Goal: Task Accomplishment & Management: Manage account settings

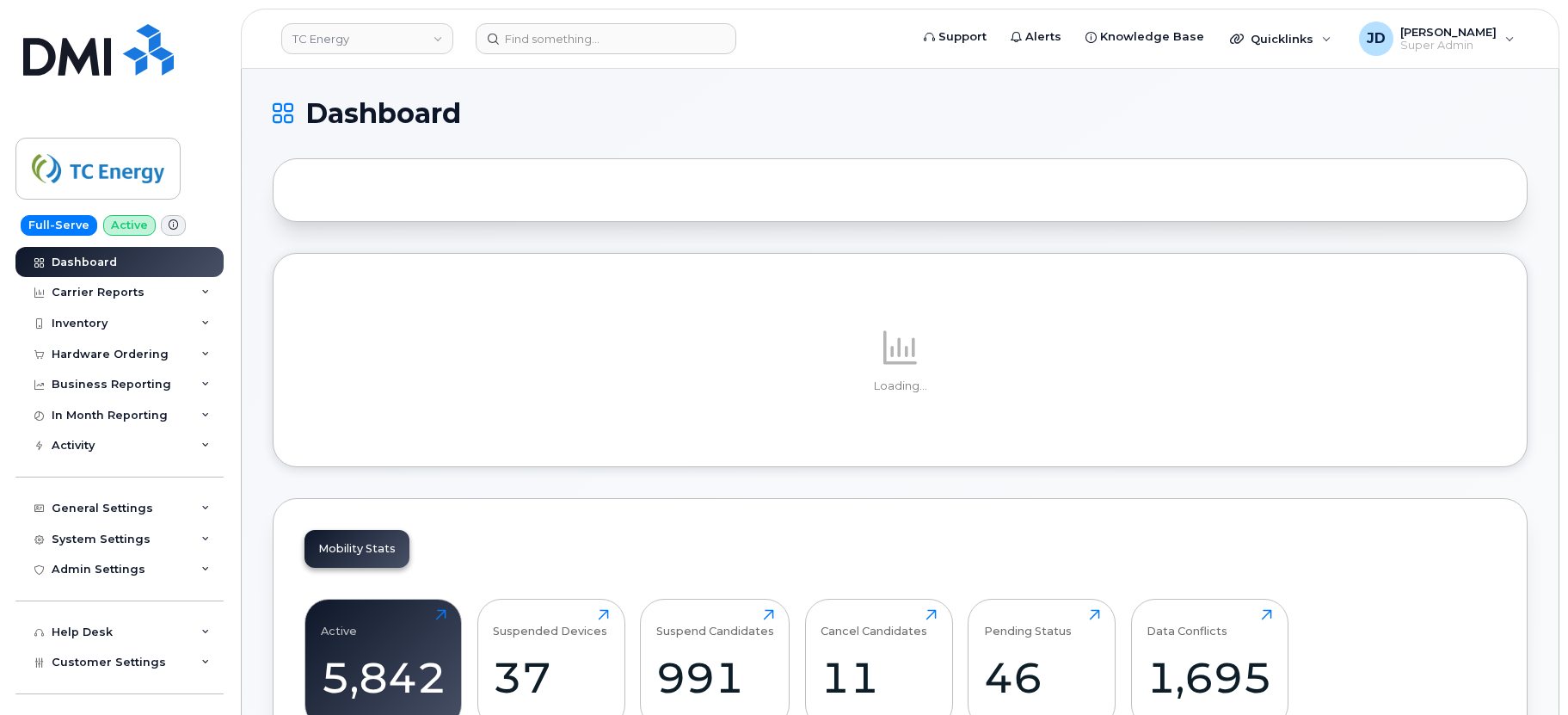
click at [992, 112] on h1 "Dashboard" at bounding box center [895, 114] width 1246 height 28
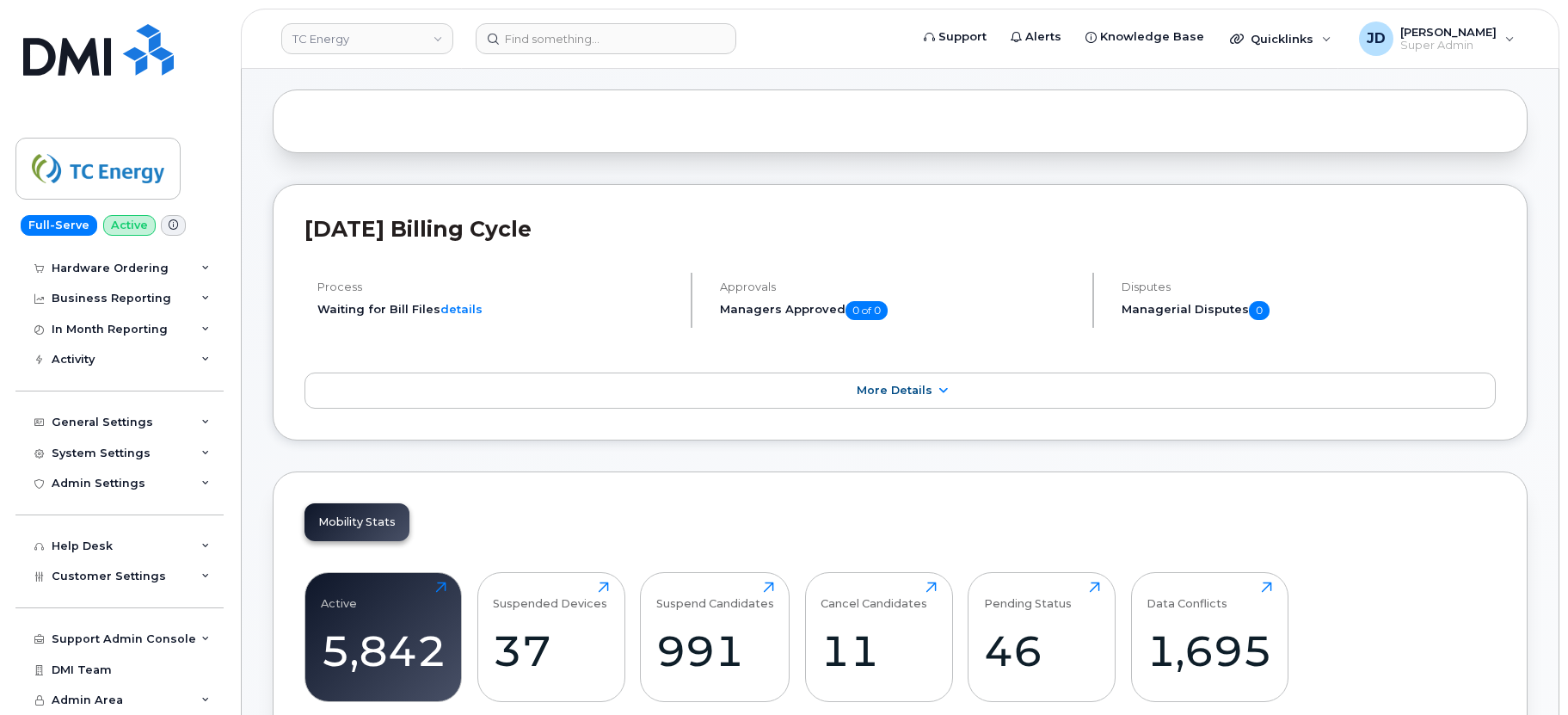
scroll to position [166, 0]
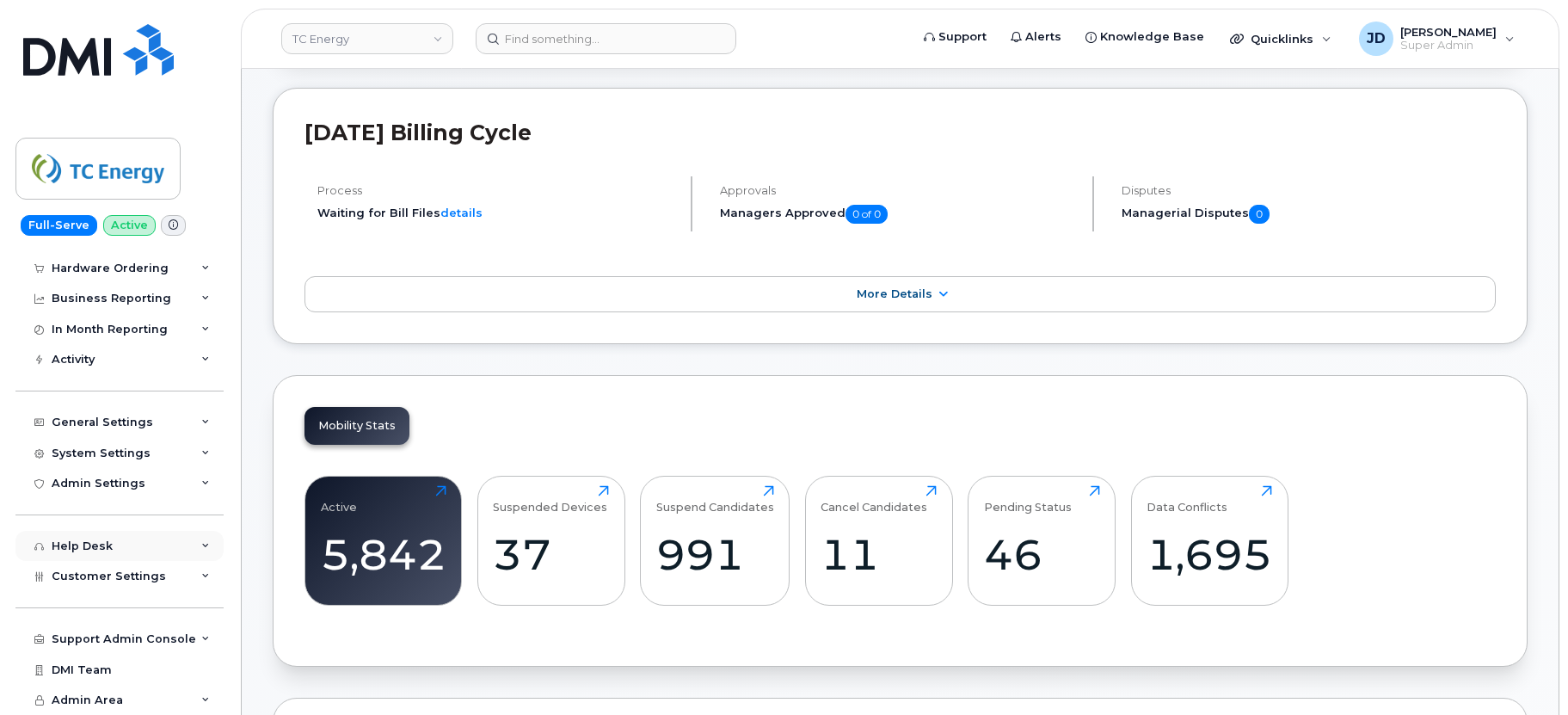
click at [123, 561] on div "Help Desk" at bounding box center [119, 546] width 208 height 31
click at [123, 546] on div "Help Desk" at bounding box center [119, 546] width 208 height 31
click at [120, 577] on span "Customer Settings" at bounding box center [109, 575] width 114 height 13
click at [119, 602] on link "General" at bounding box center [134, 608] width 178 height 33
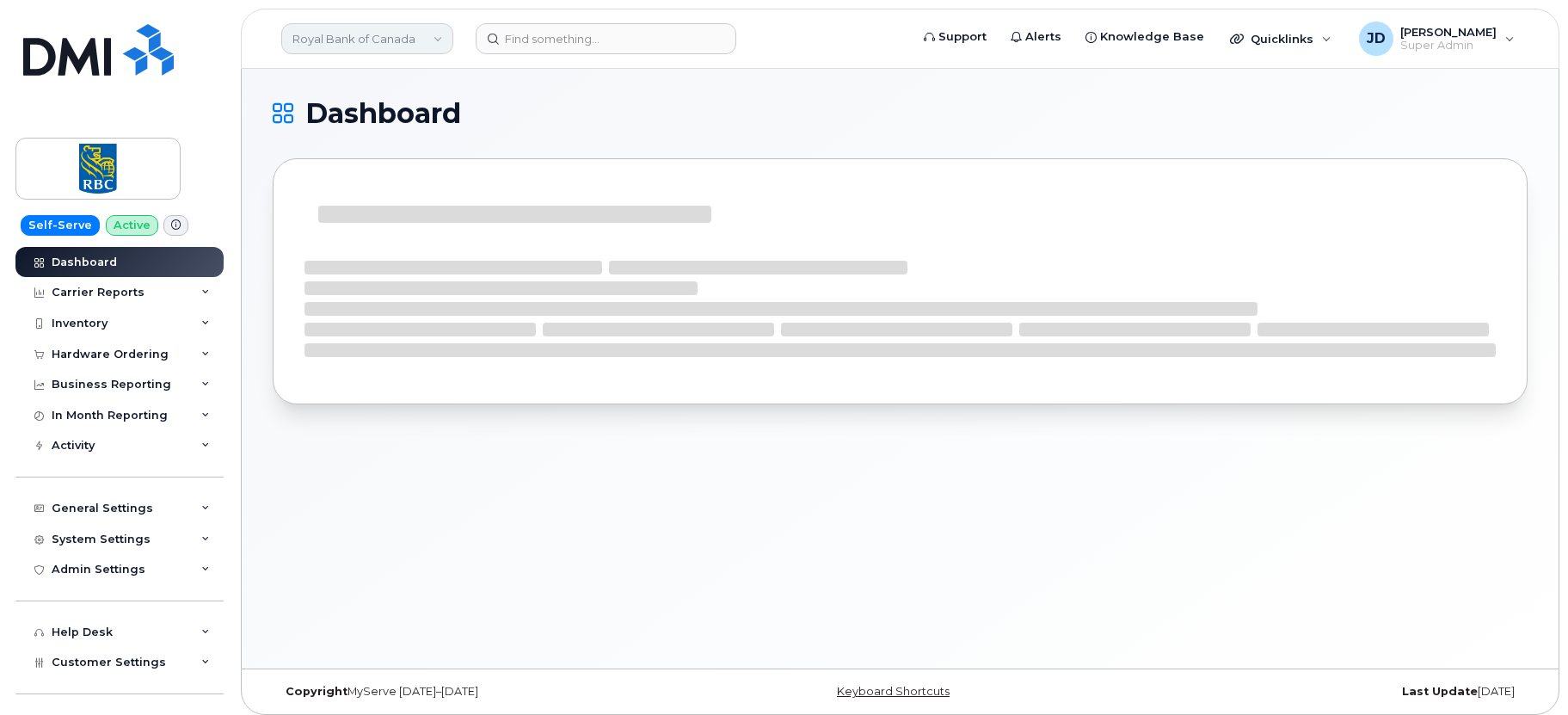
click at [411, 44] on link "Royal Bank of Canada" at bounding box center [367, 38] width 172 height 31
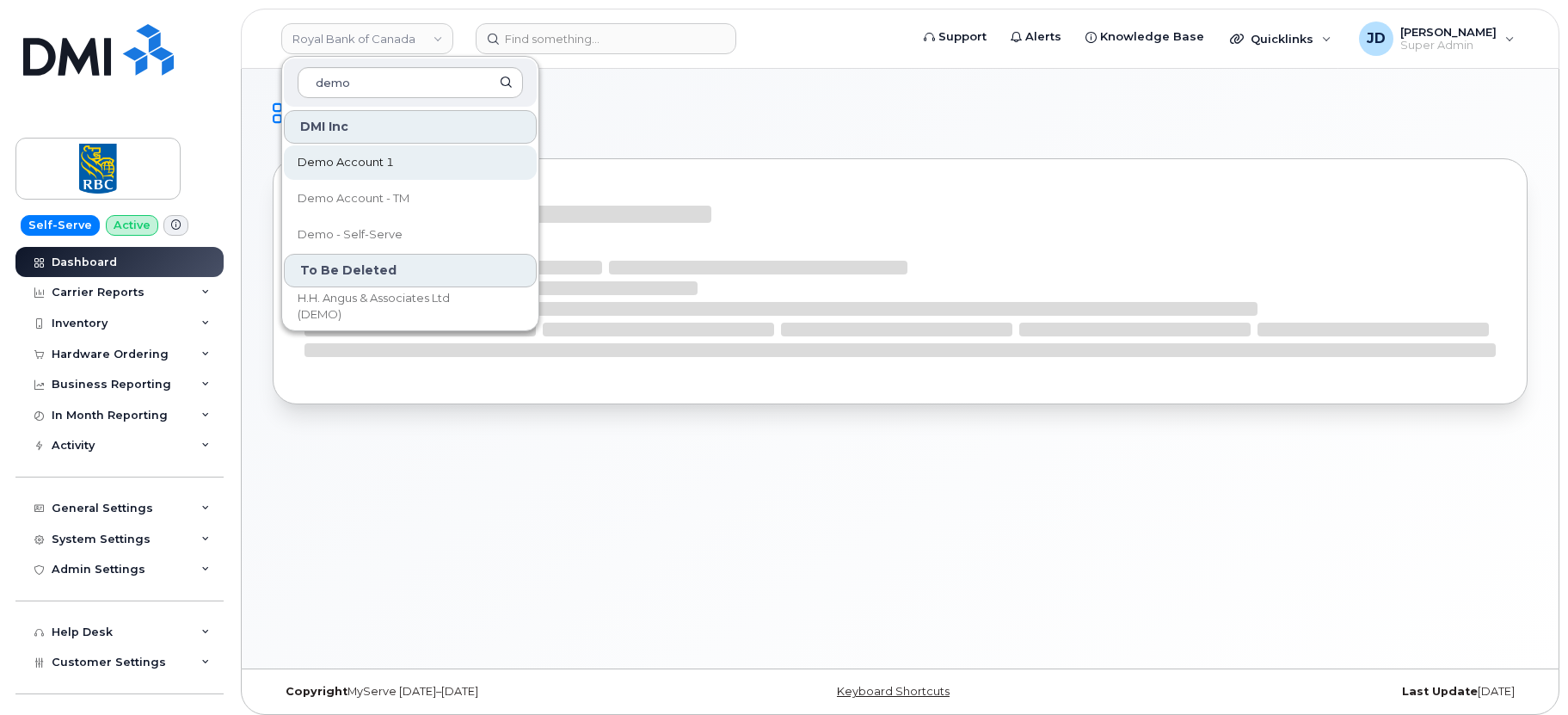
type input "demo"
click at [387, 156] on span "Demo Account 1" at bounding box center [346, 162] width 97 height 17
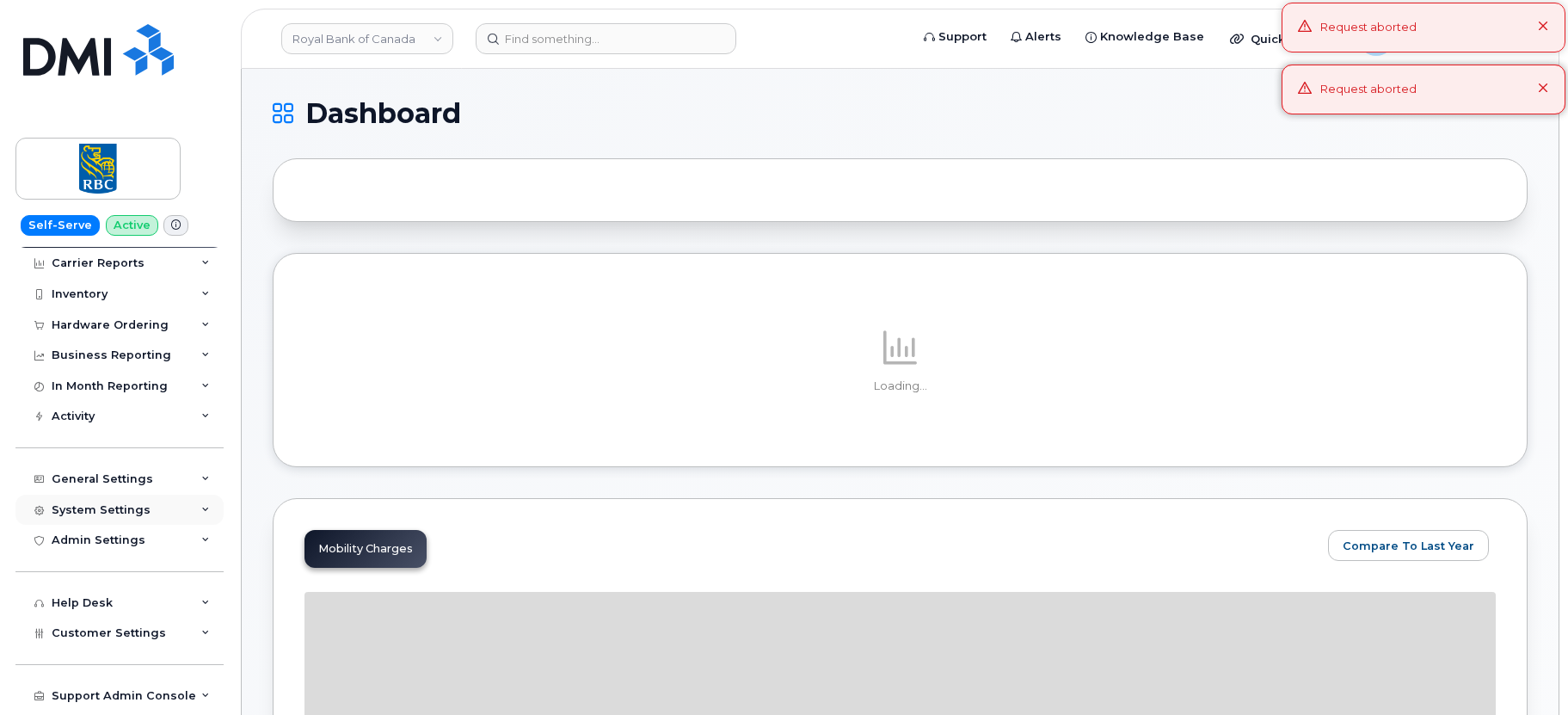
scroll to position [44, 0]
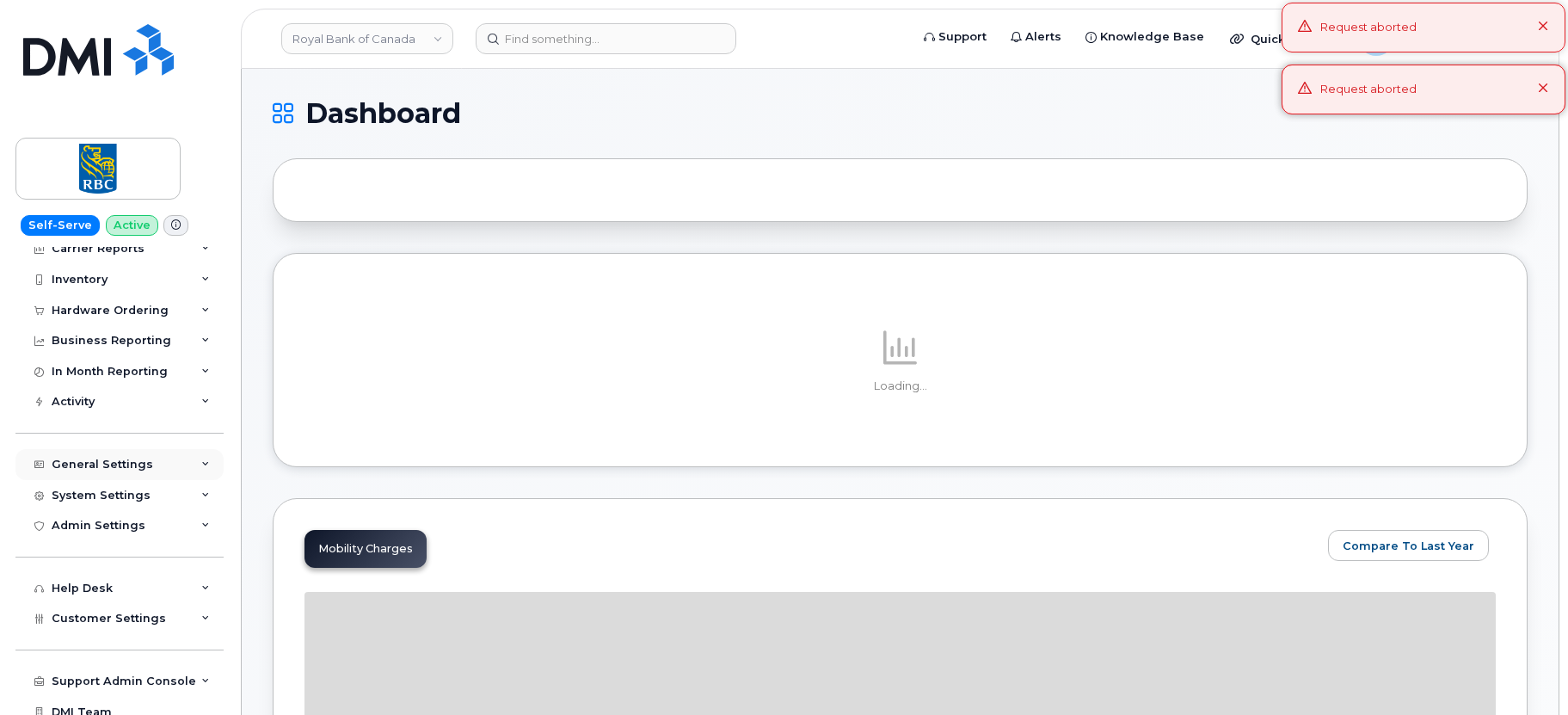
click at [140, 468] on div "General Settings" at bounding box center [102, 464] width 101 height 13
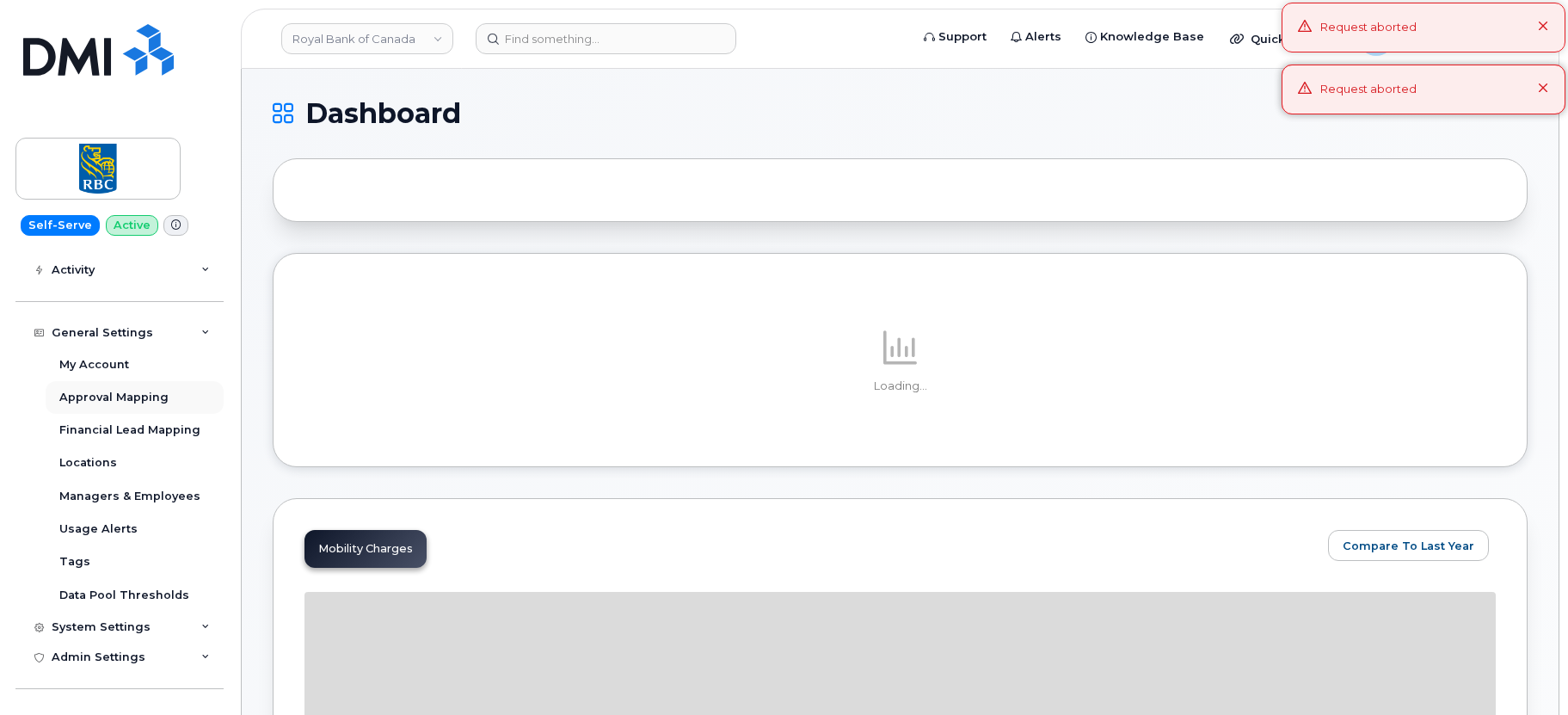
scroll to position [249, 0]
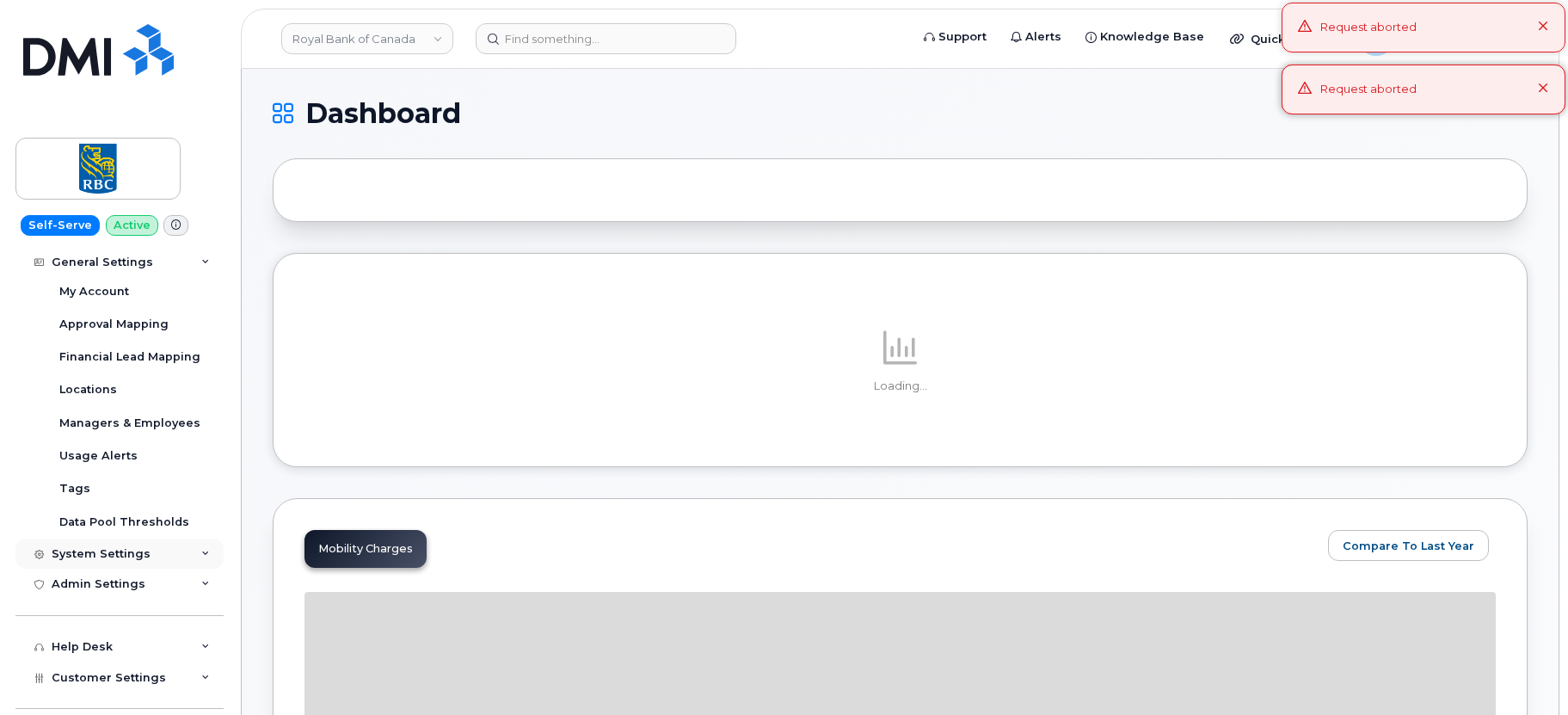
click at [98, 560] on div "System Settings" at bounding box center [101, 553] width 99 height 13
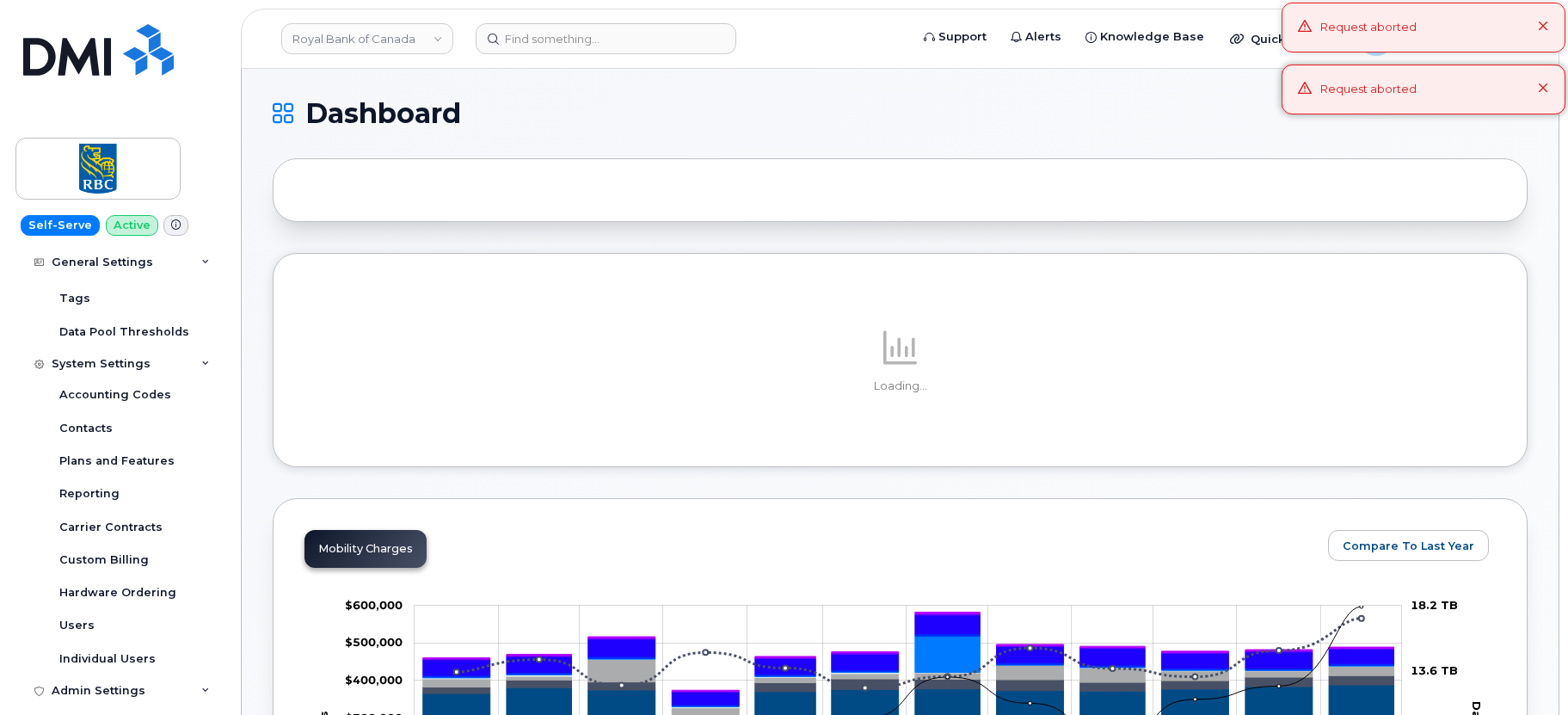
scroll to position [646, 0]
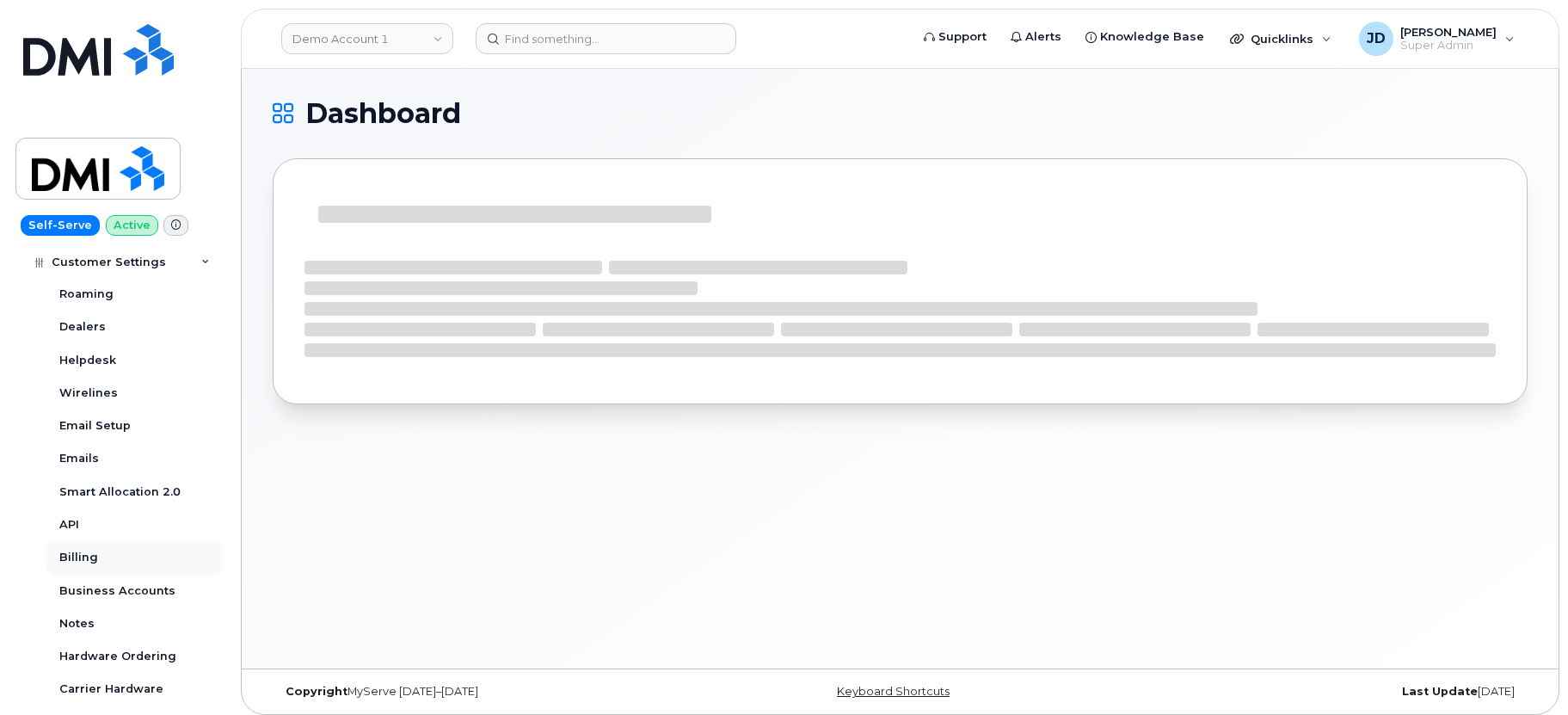
scroll to position [611, 0]
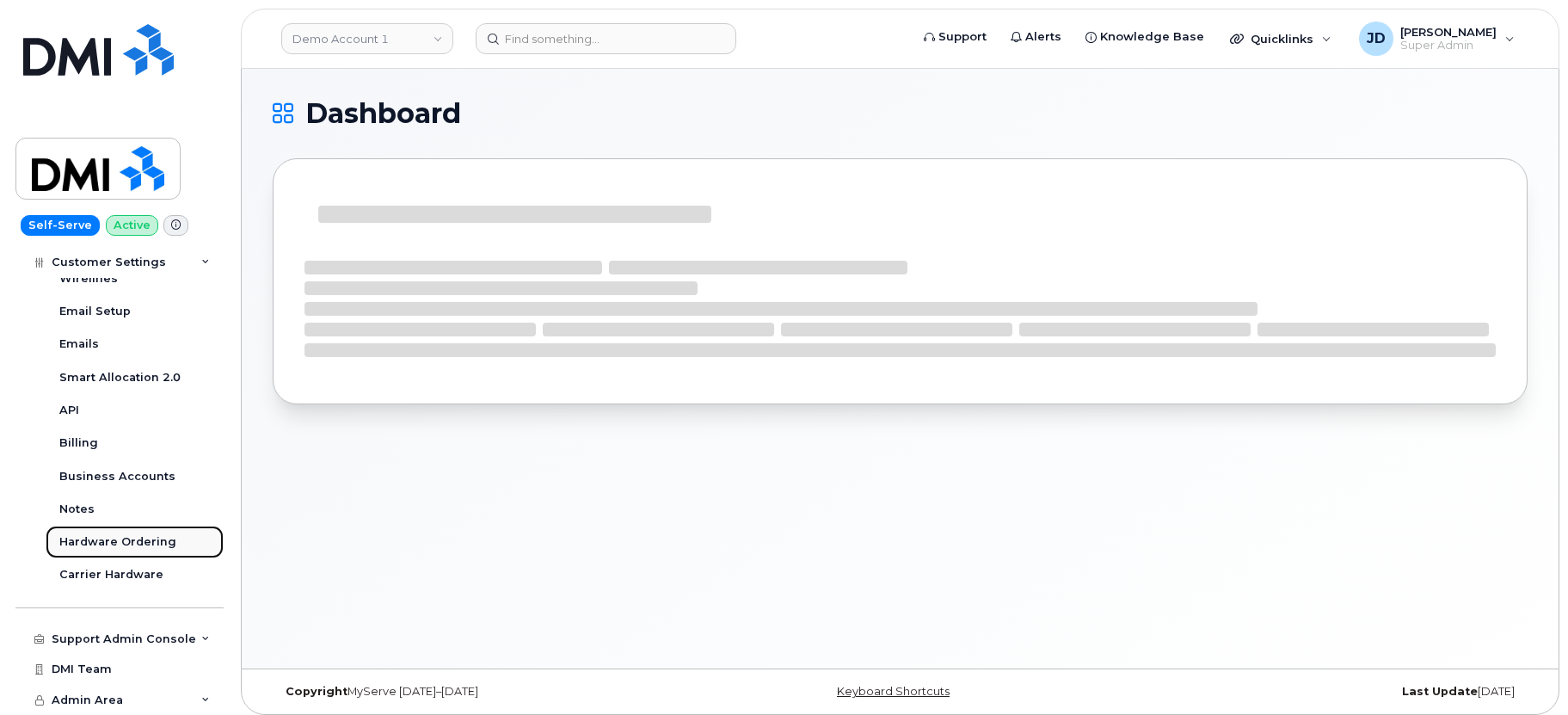
click at [142, 535] on div "Hardware Ordering" at bounding box center [117, 541] width 117 height 15
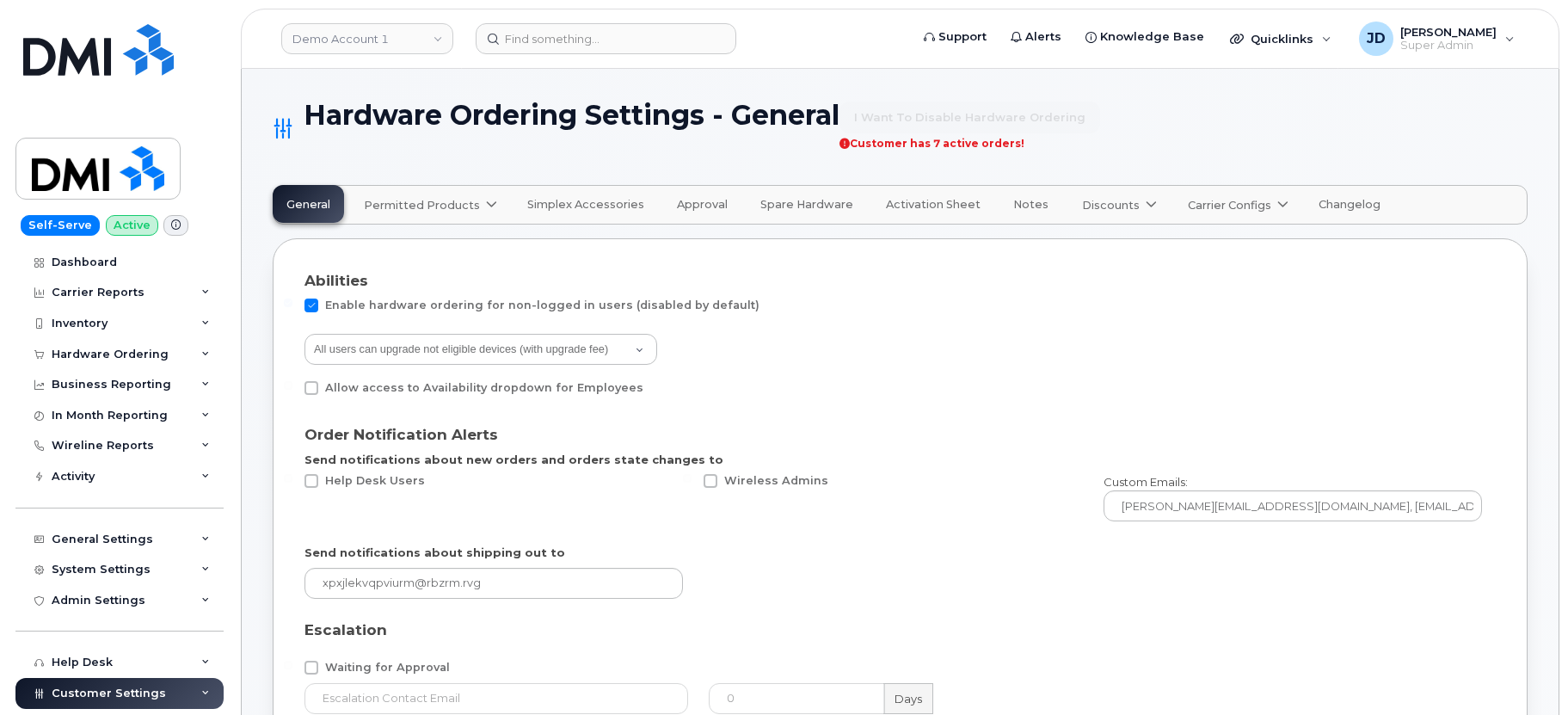
select select "admins"
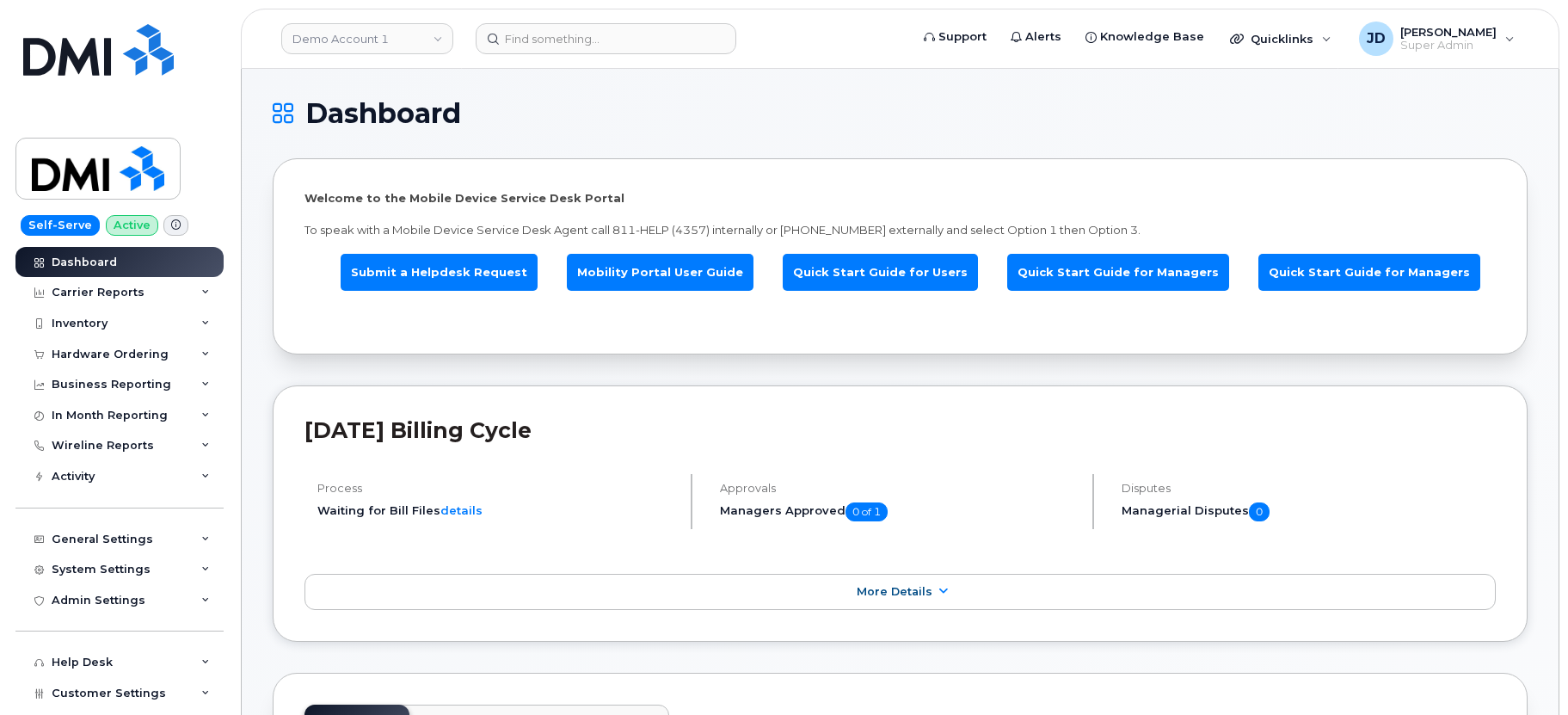
click at [320, 197] on p "Welcome to the Mobile Device Service Desk Portal" at bounding box center [899, 198] width 1191 height 16
drag, startPoint x: 320, startPoint y: 197, endPoint x: 572, endPoint y: 196, distance: 252.0
click at [572, 196] on p "Welcome to the Mobile Device Service Desk Portal" at bounding box center [899, 198] width 1191 height 16
copy p "Welcome to the Mobile Device Service Desk Portal"
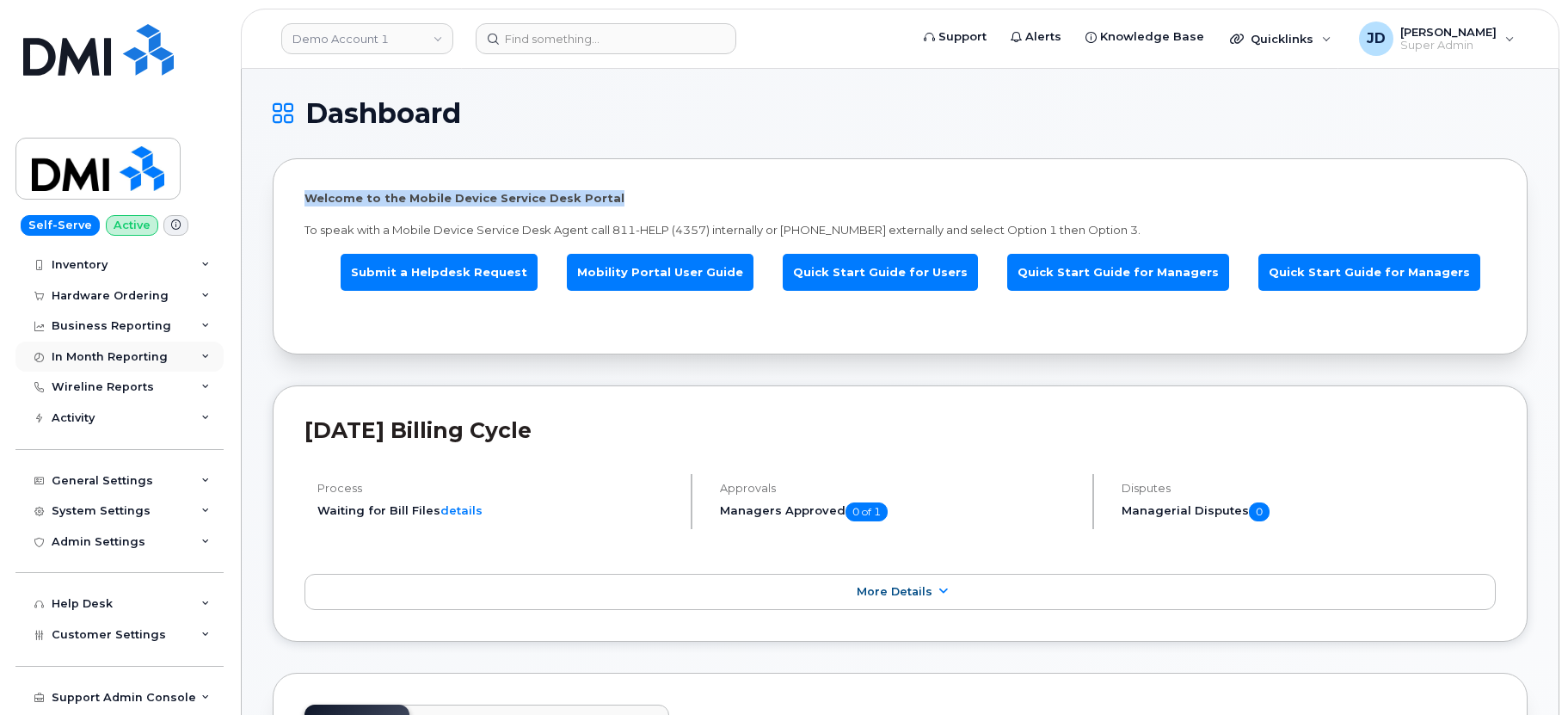
scroll to position [116, 0]
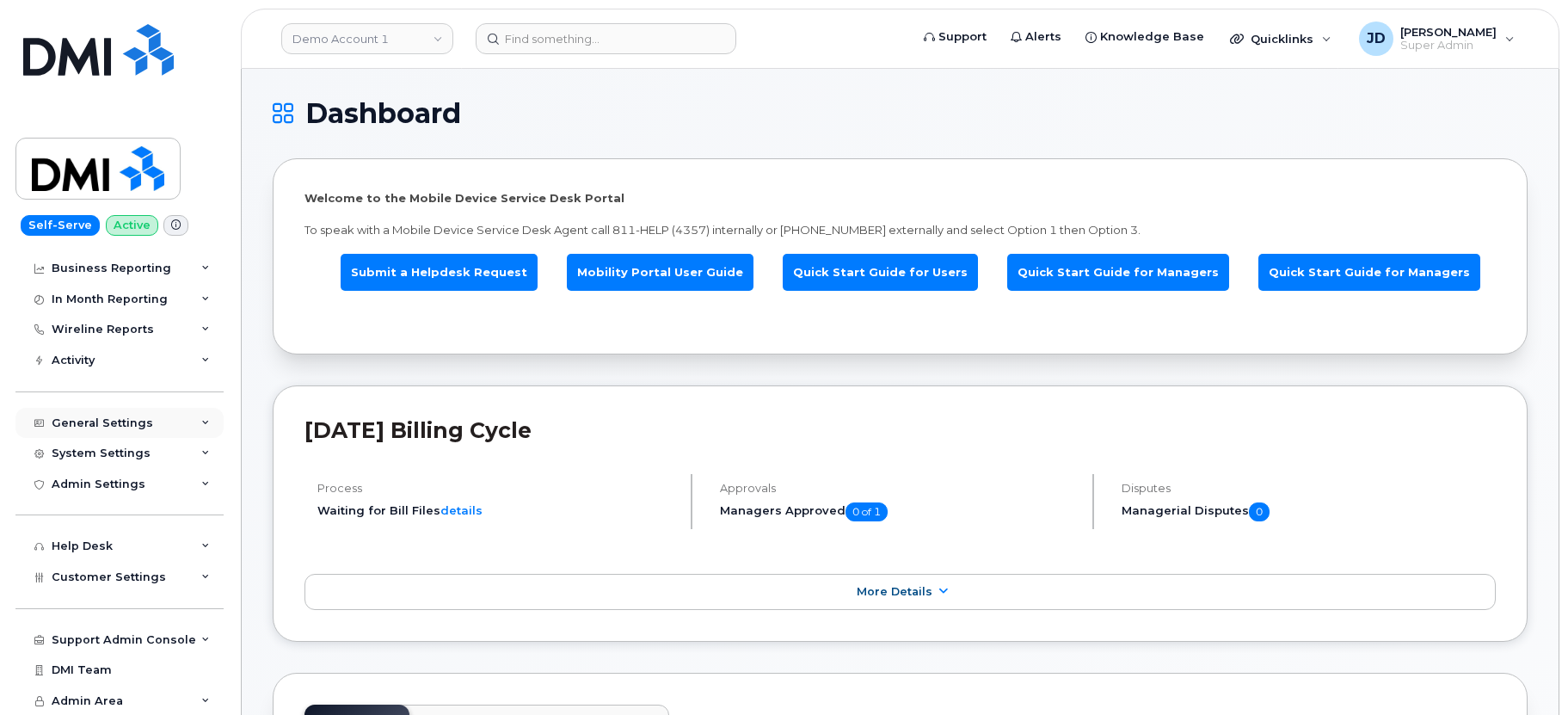
click at [158, 412] on div "General Settings" at bounding box center [119, 423] width 208 height 31
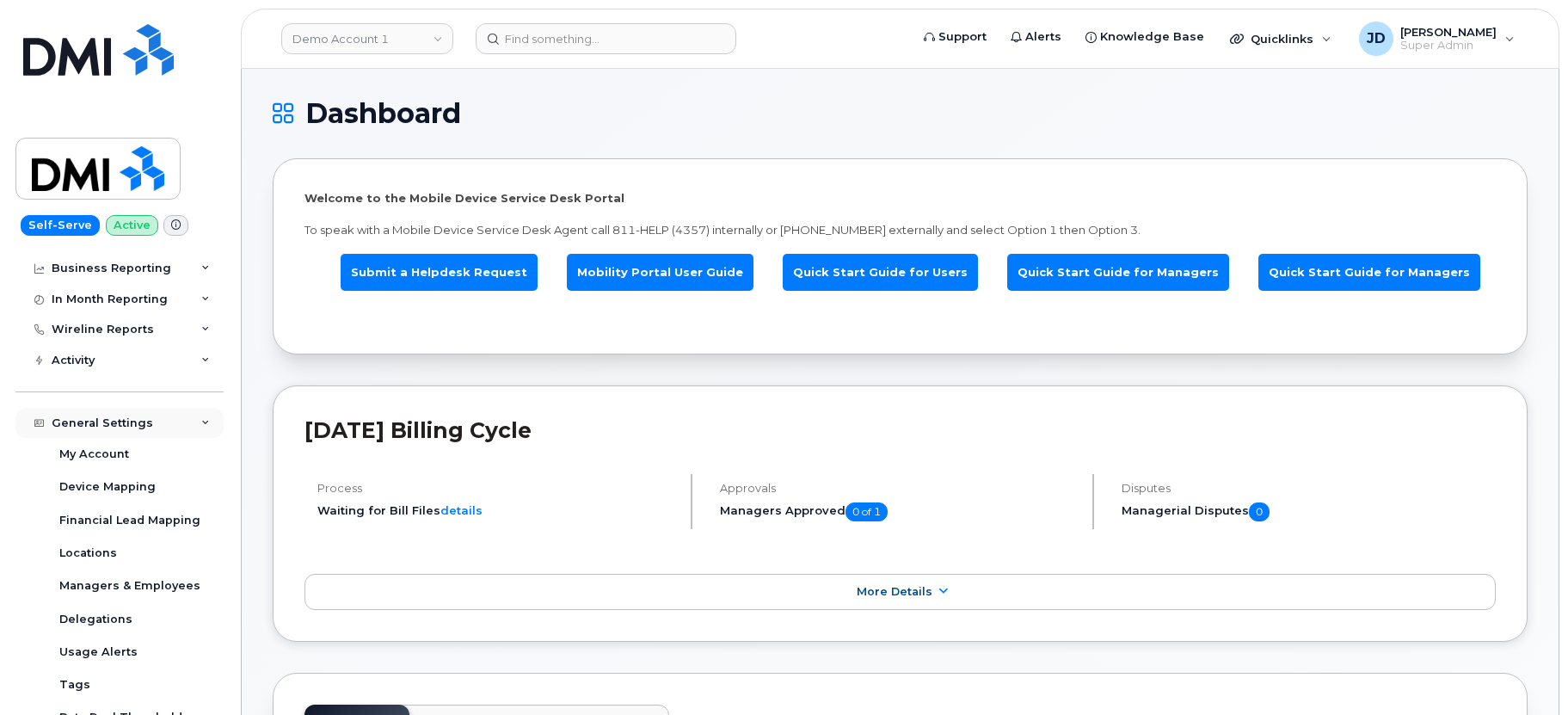
click at [158, 412] on div "General Settings" at bounding box center [119, 423] width 208 height 31
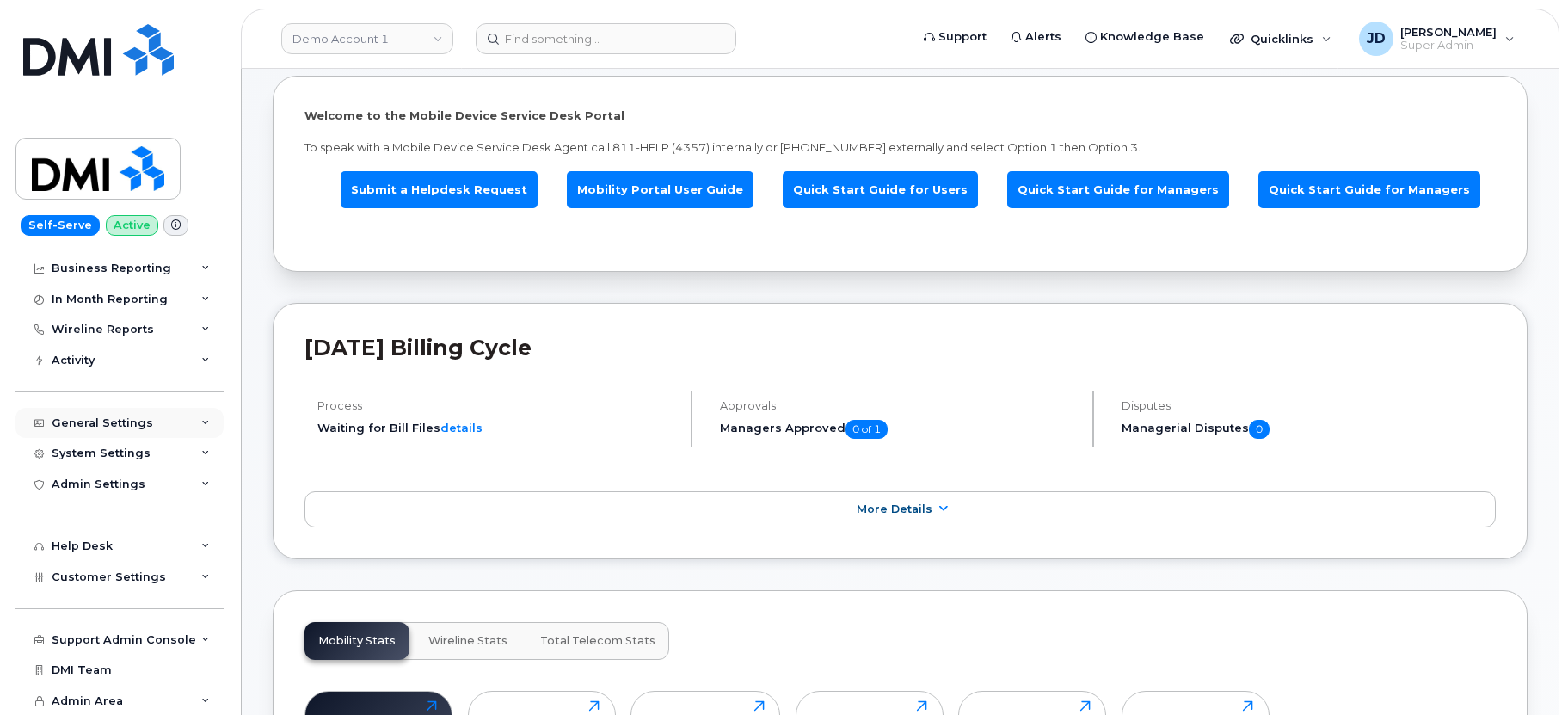
scroll to position [138, 0]
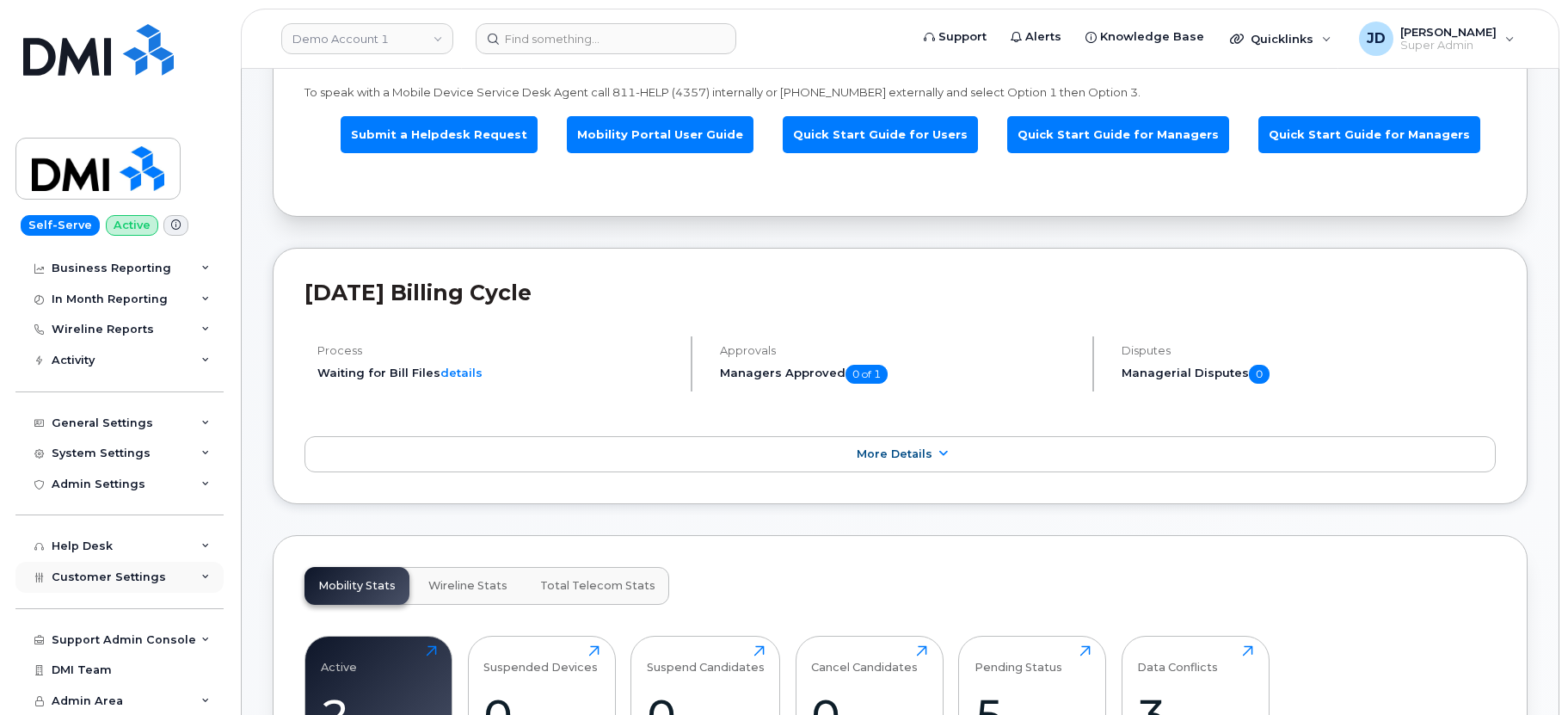
click at [123, 579] on span "Customer Settings" at bounding box center [109, 576] width 114 height 13
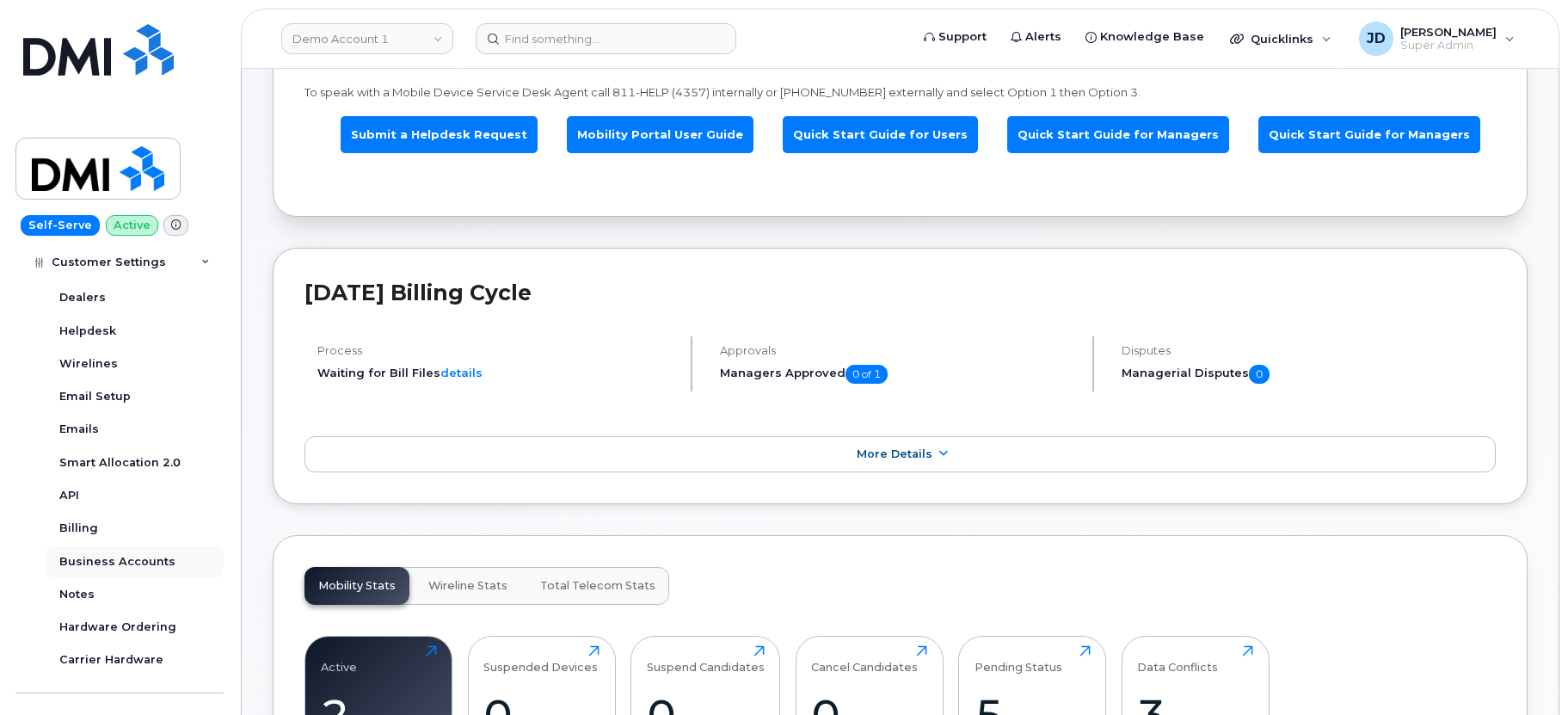
scroll to position [555, 0]
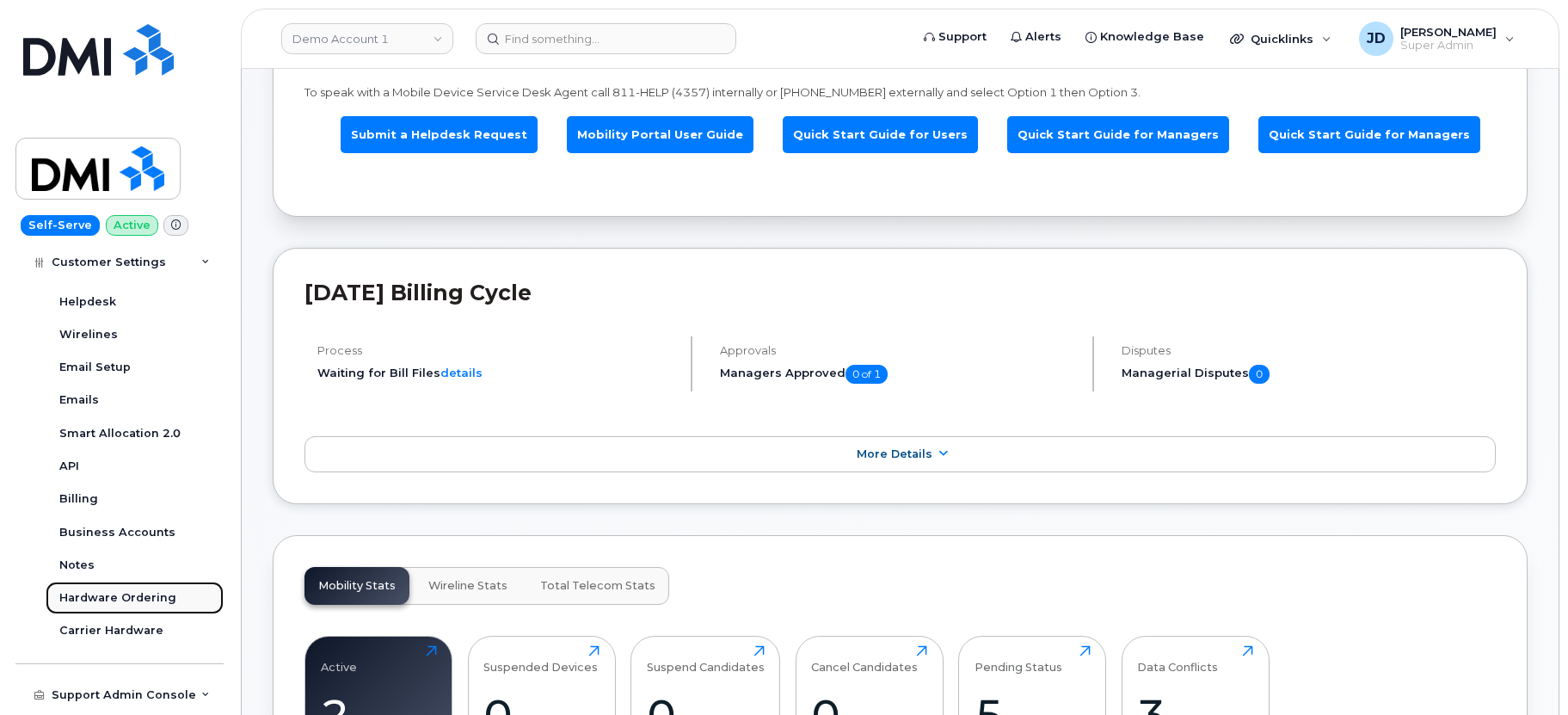
click at [113, 600] on div "Hardware Ordering" at bounding box center [117, 597] width 117 height 15
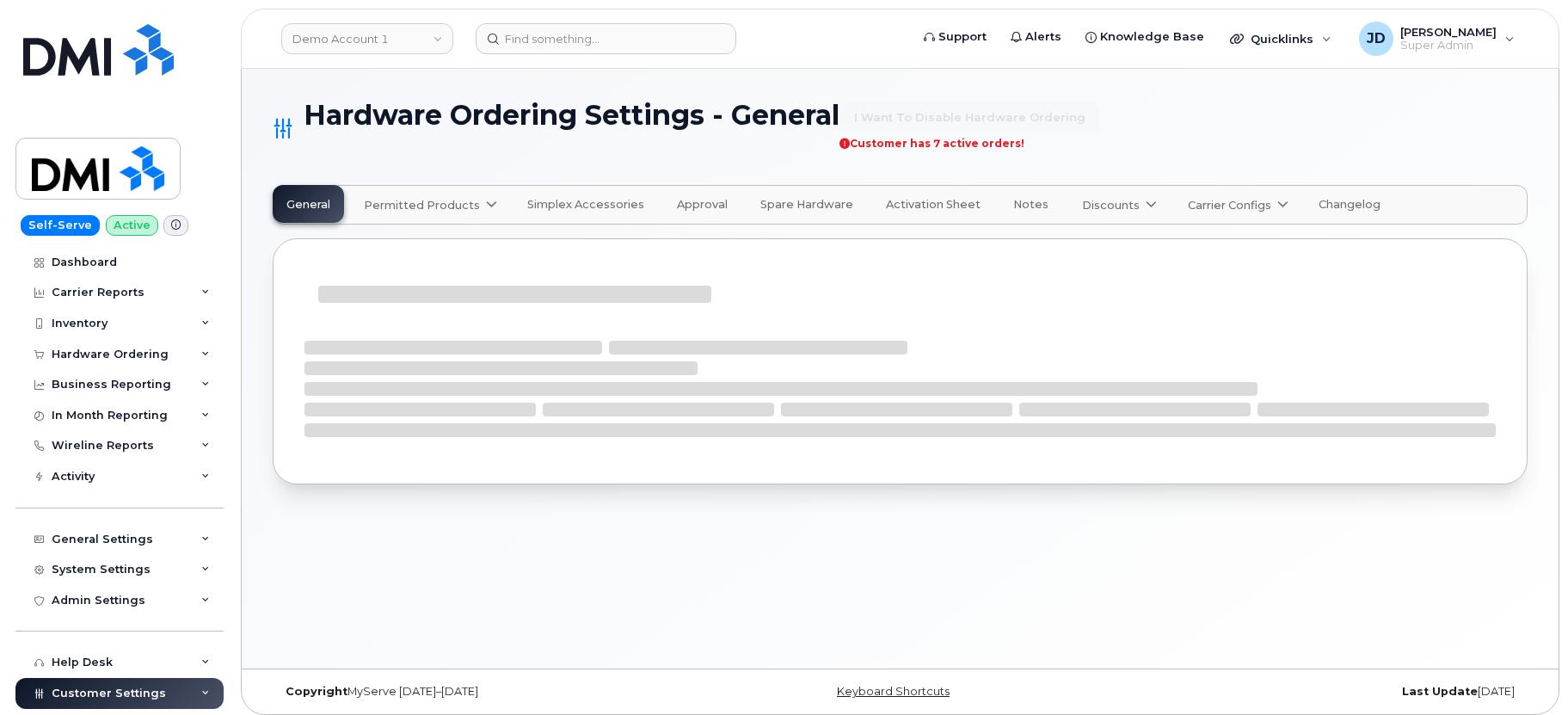
select select "admins"
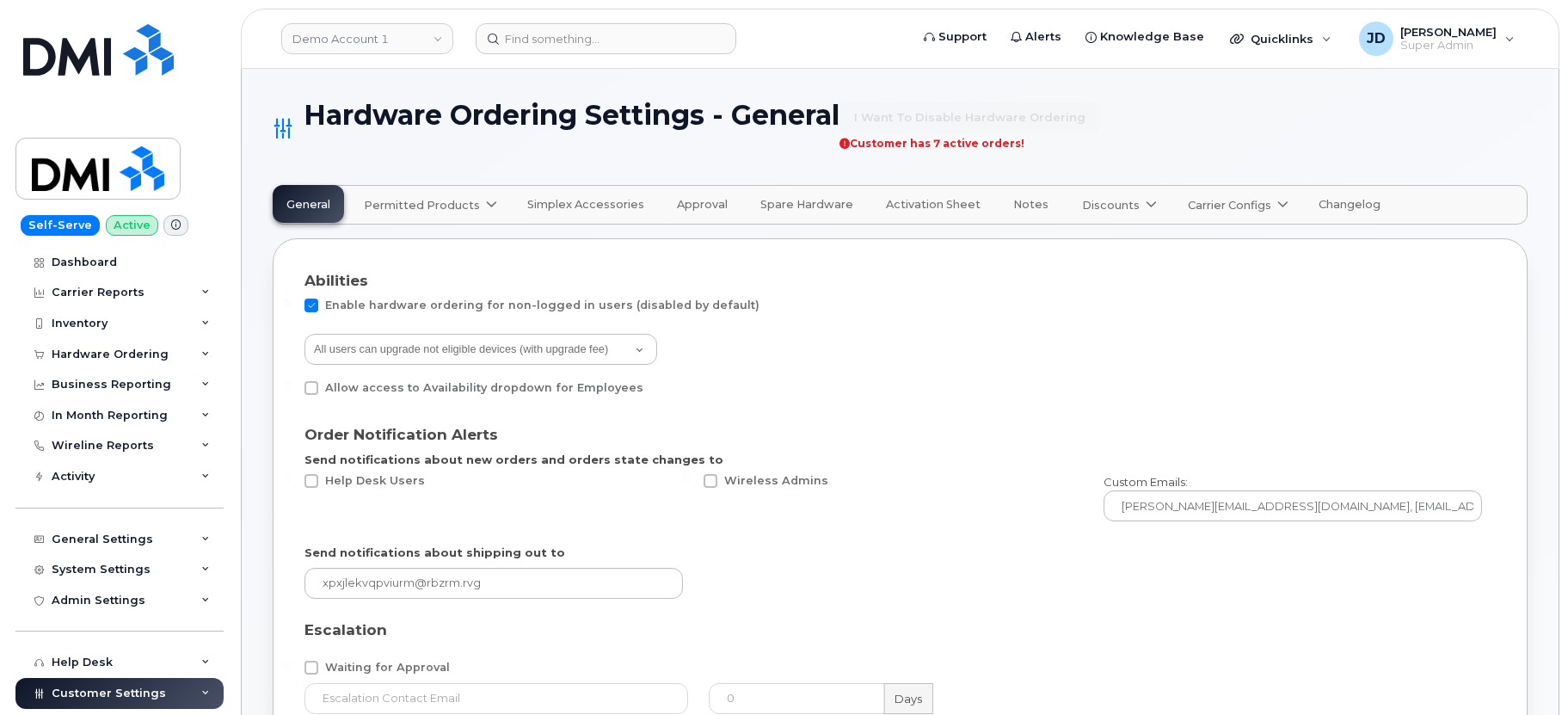
click at [1014, 200] on span "Notes" at bounding box center [1030, 204] width 35 height 13
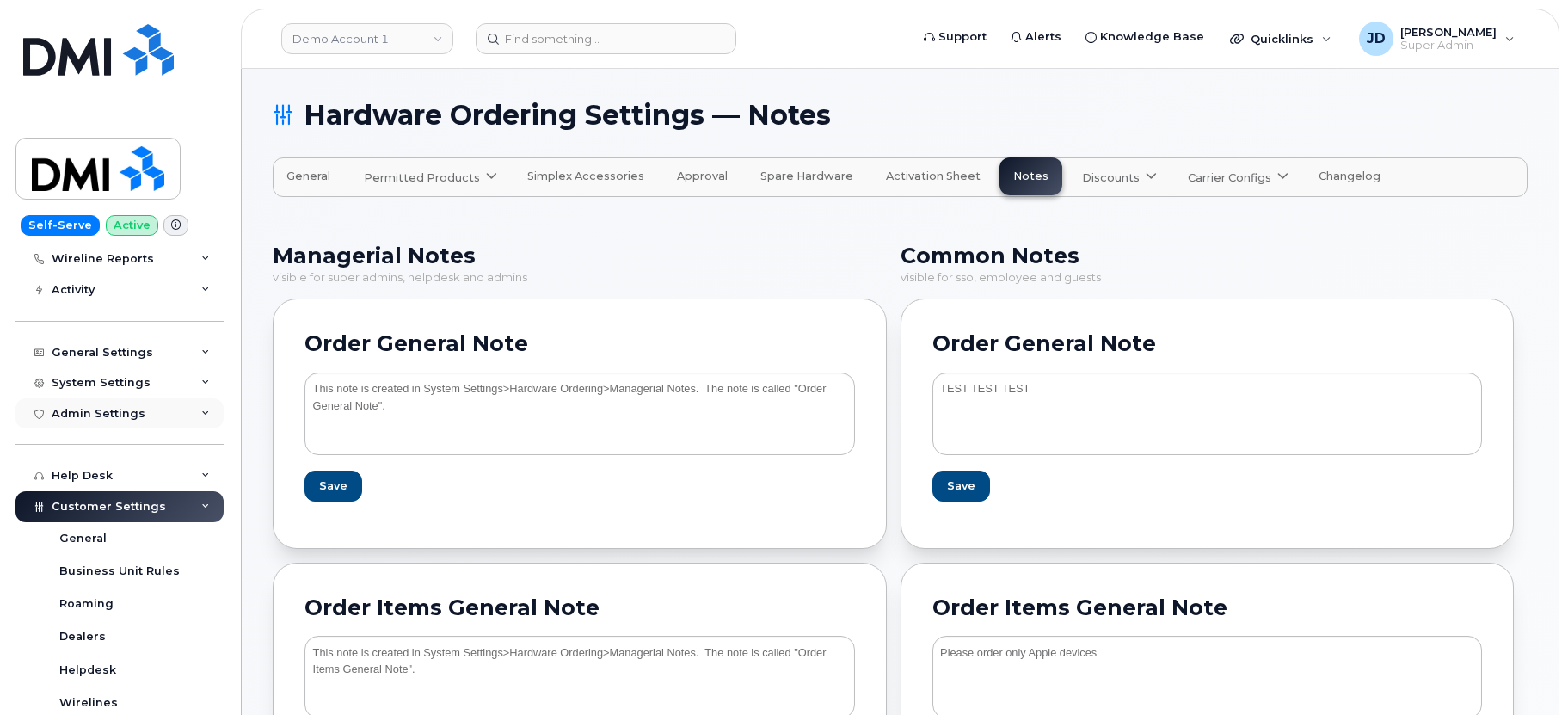
scroll to position [99, 0]
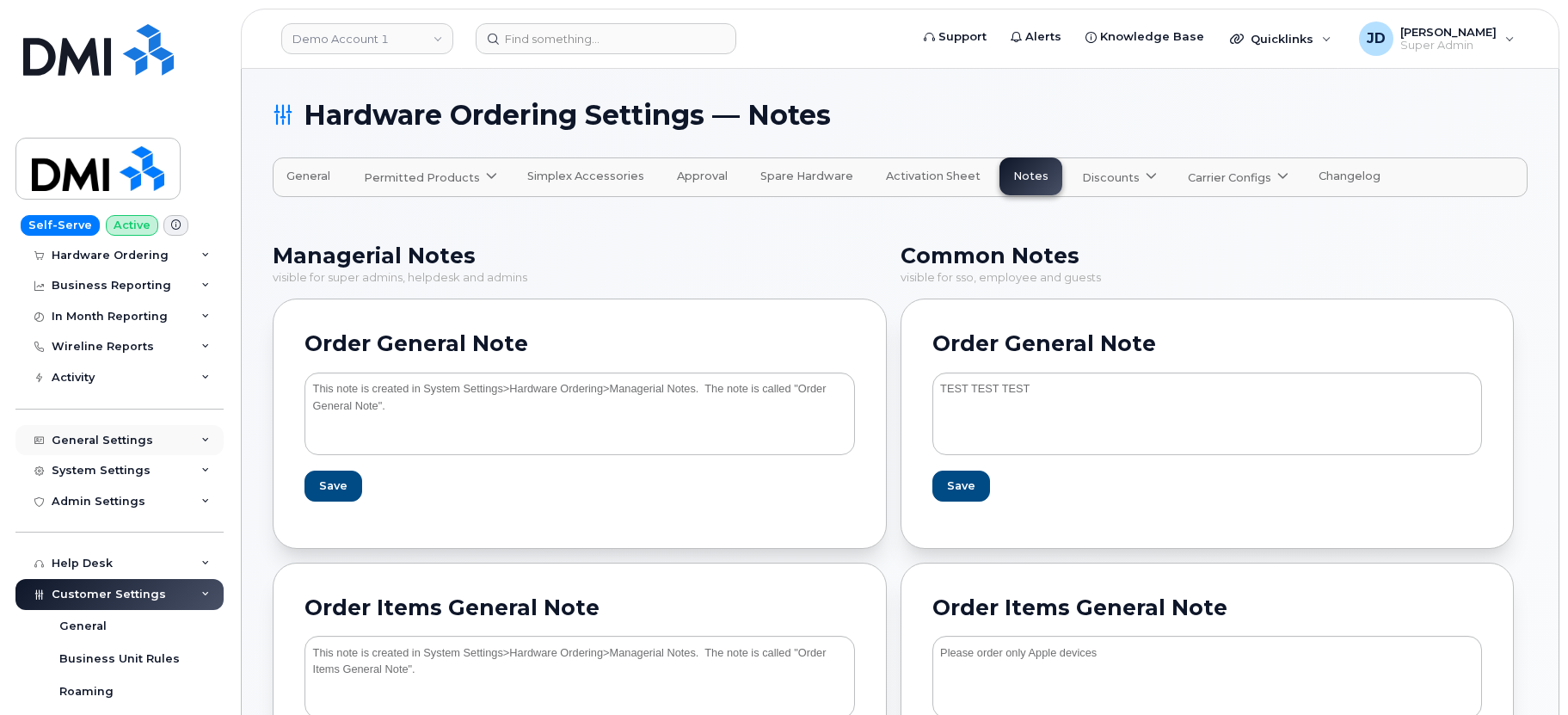
click at [115, 446] on div "General Settings" at bounding box center [102, 440] width 101 height 13
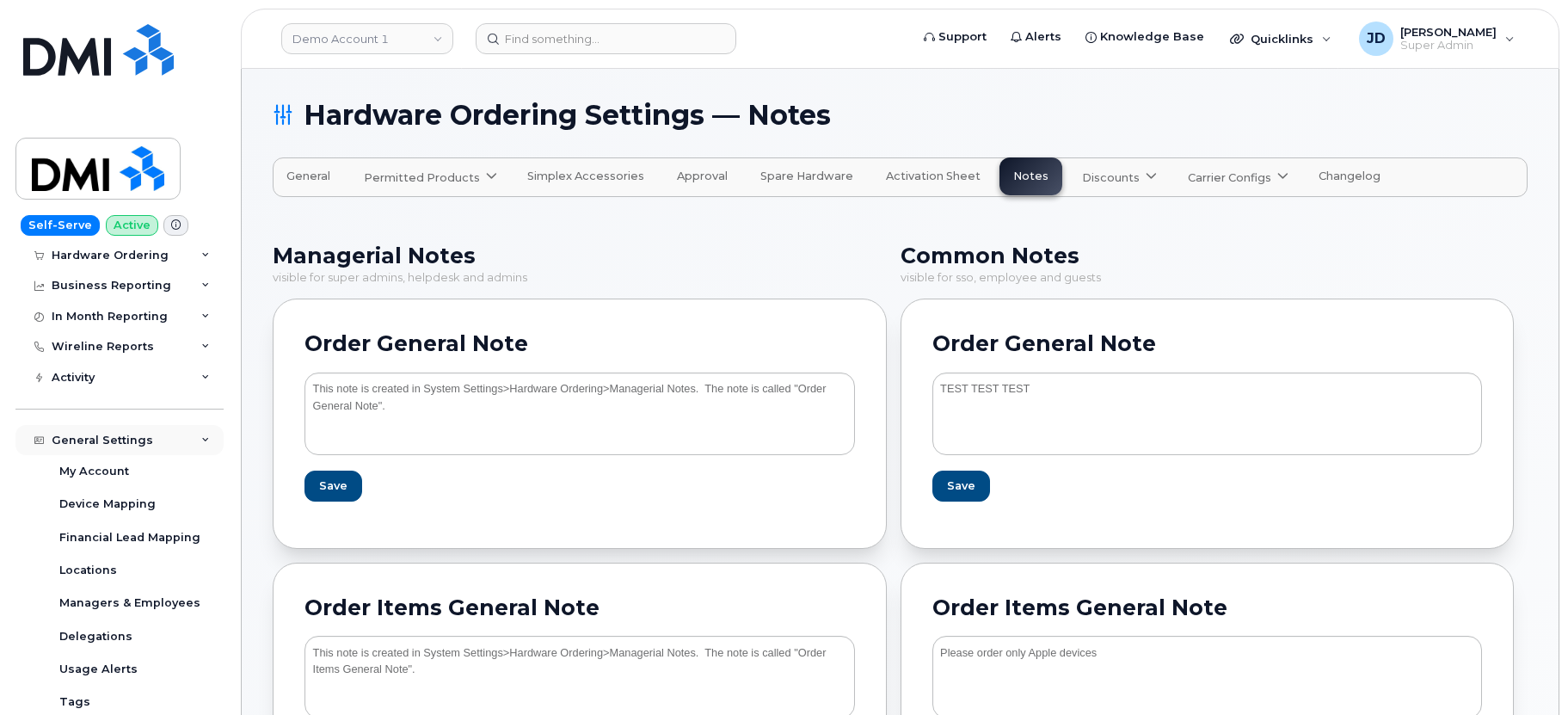
click at [118, 439] on div "General Settings" at bounding box center [102, 440] width 101 height 13
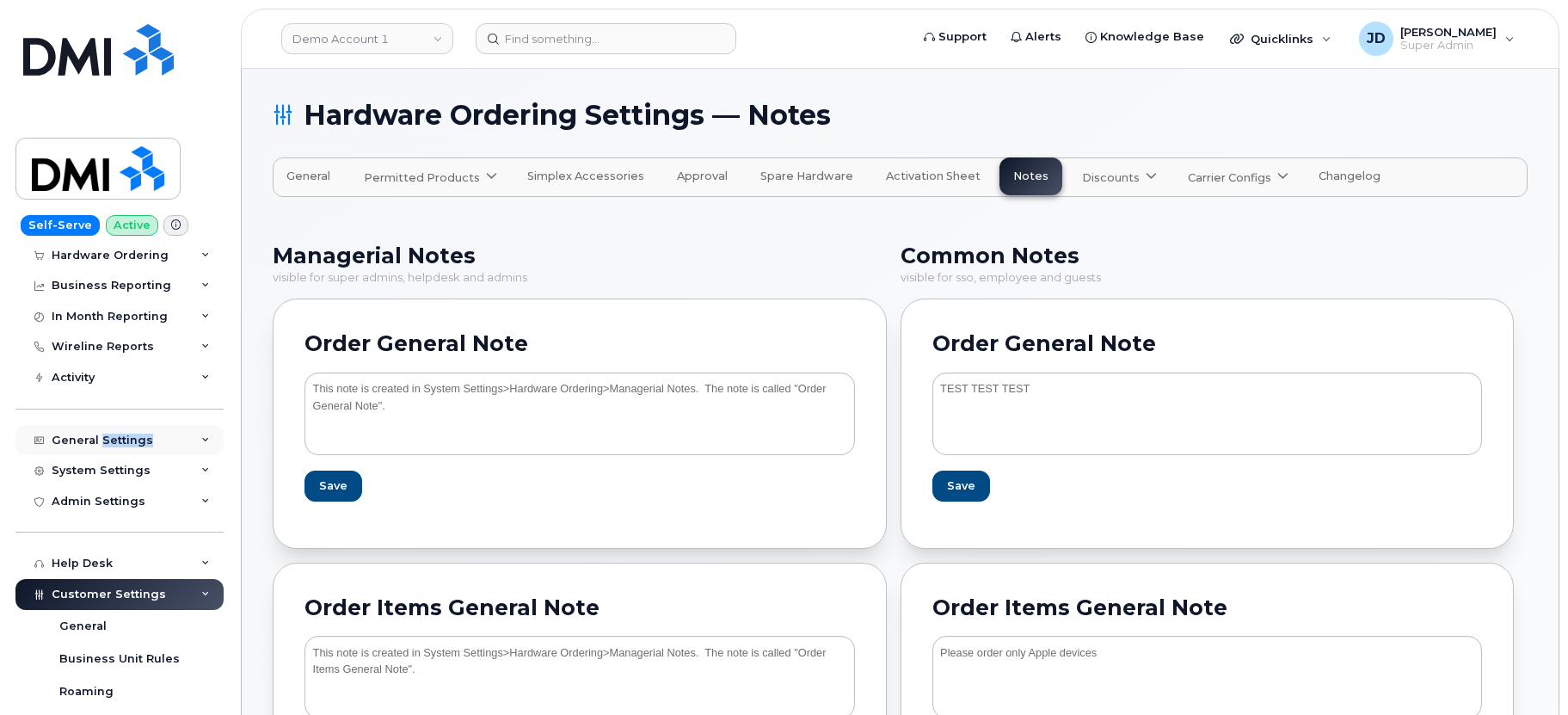
click at [118, 439] on div "General Settings" at bounding box center [102, 440] width 101 height 13
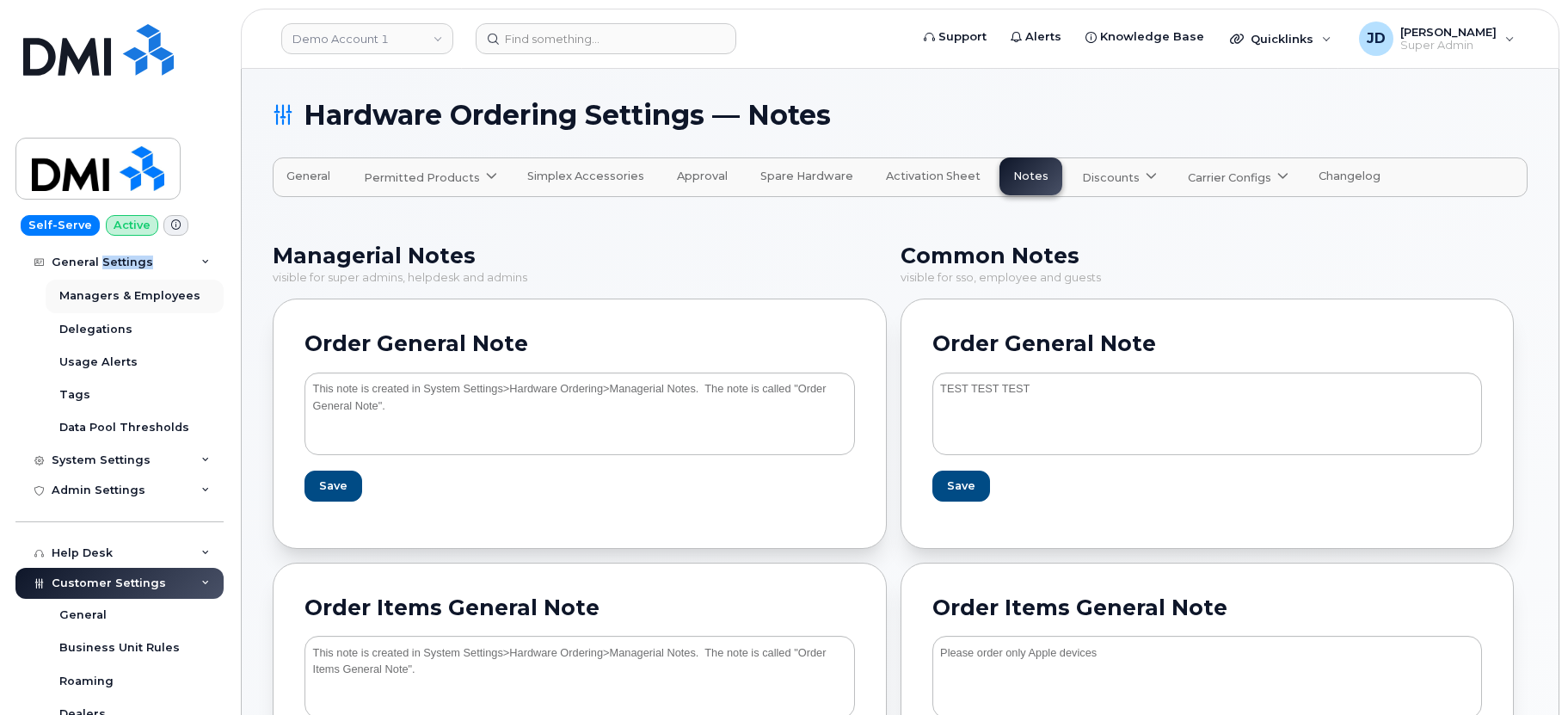
scroll to position [699, 0]
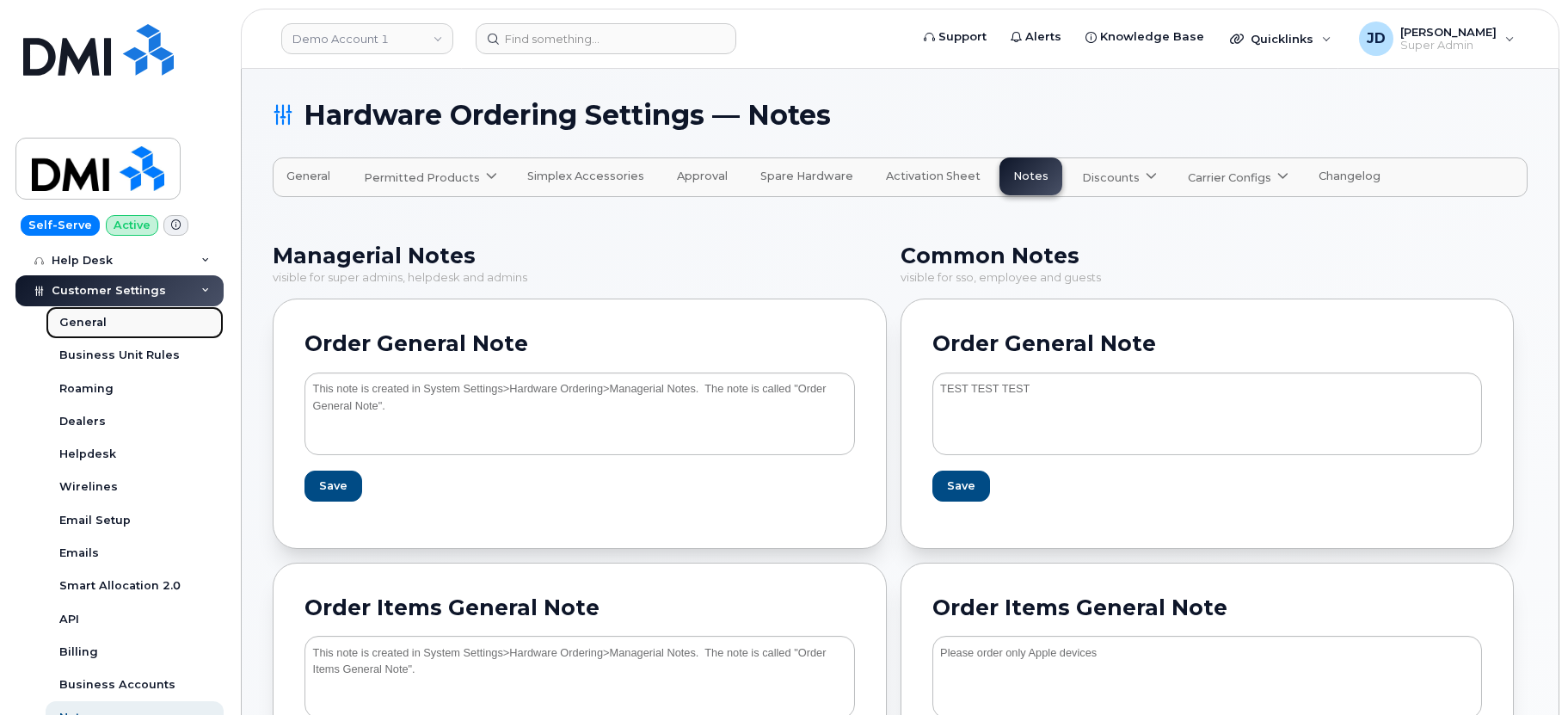
click at [119, 319] on link "General" at bounding box center [134, 322] width 178 height 33
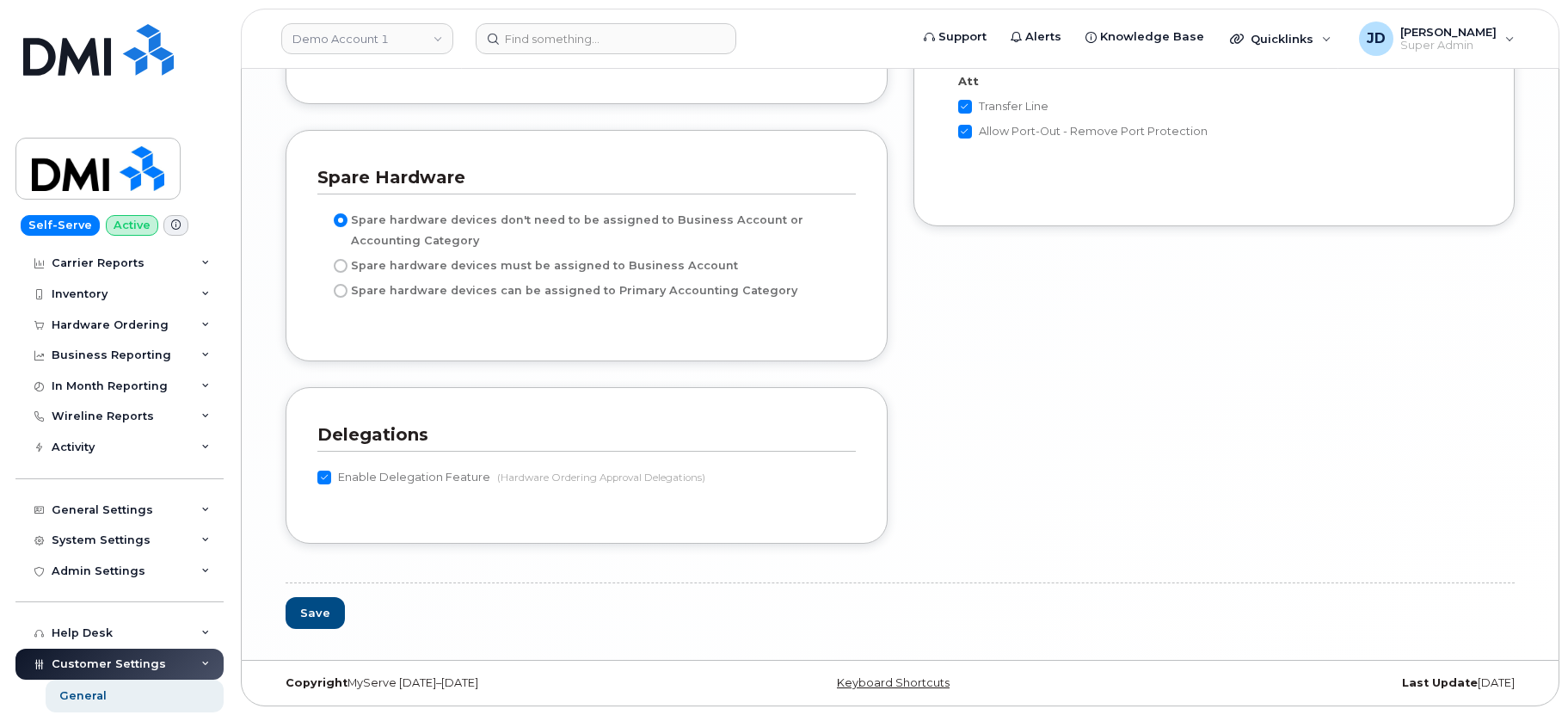
scroll to position [438, 0]
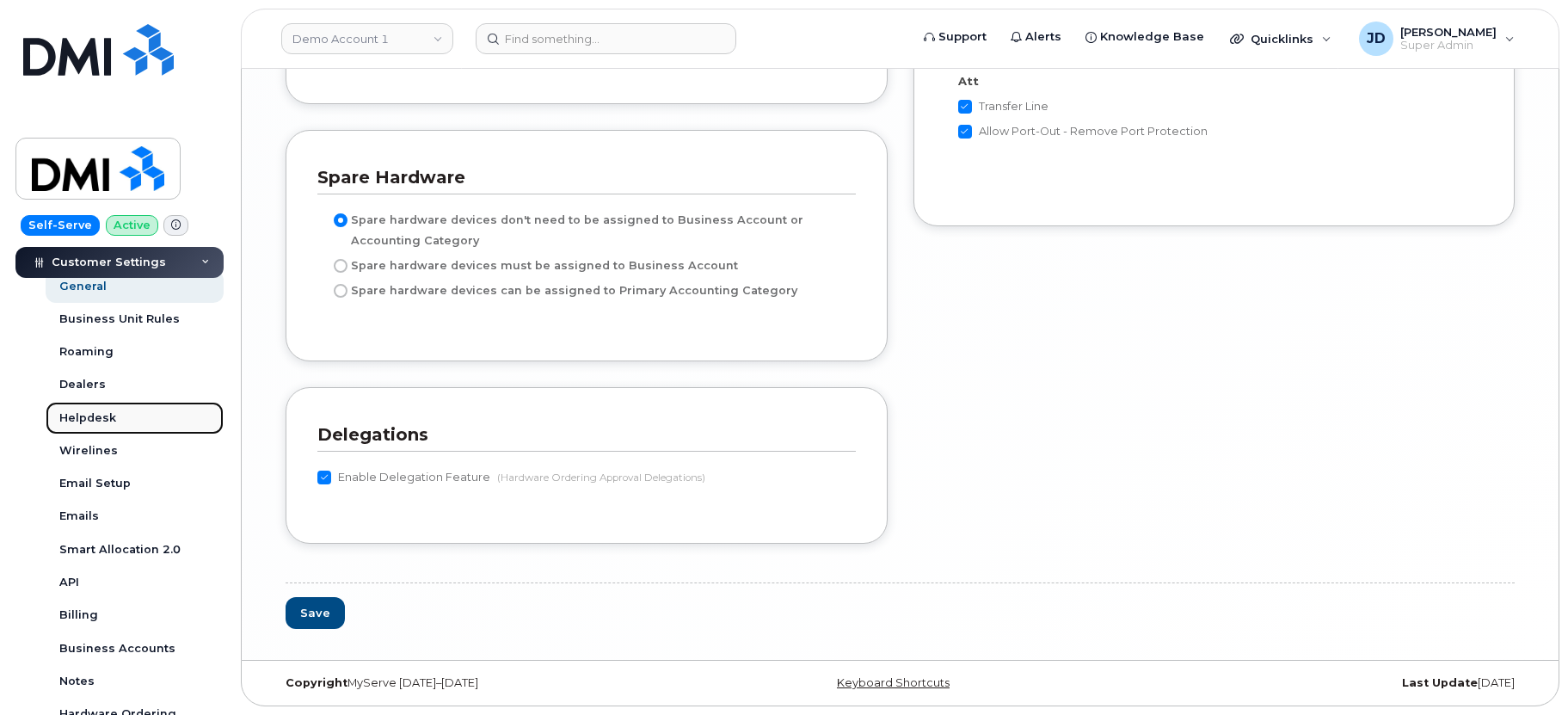
click at [166, 412] on link "Helpdesk" at bounding box center [134, 418] width 178 height 33
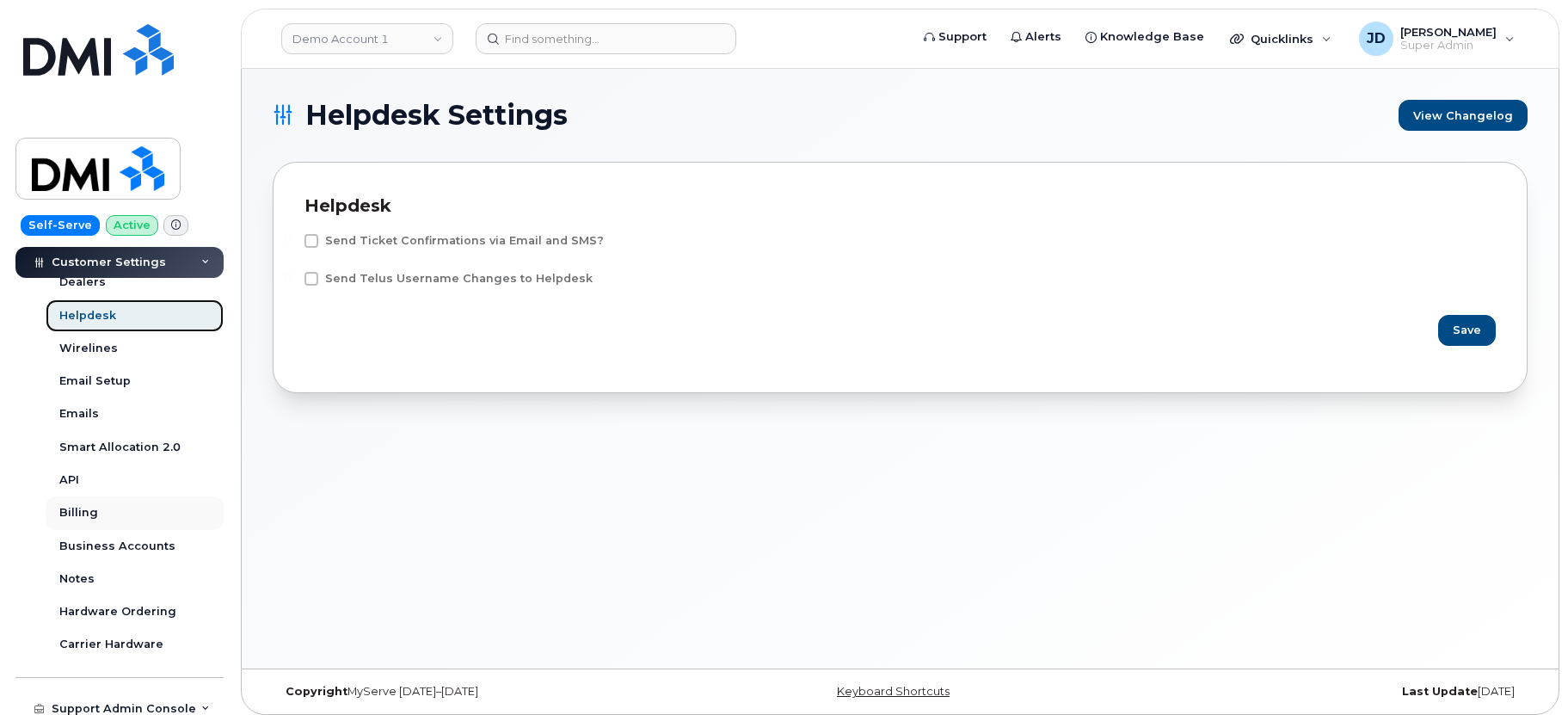
scroll to position [570, 0]
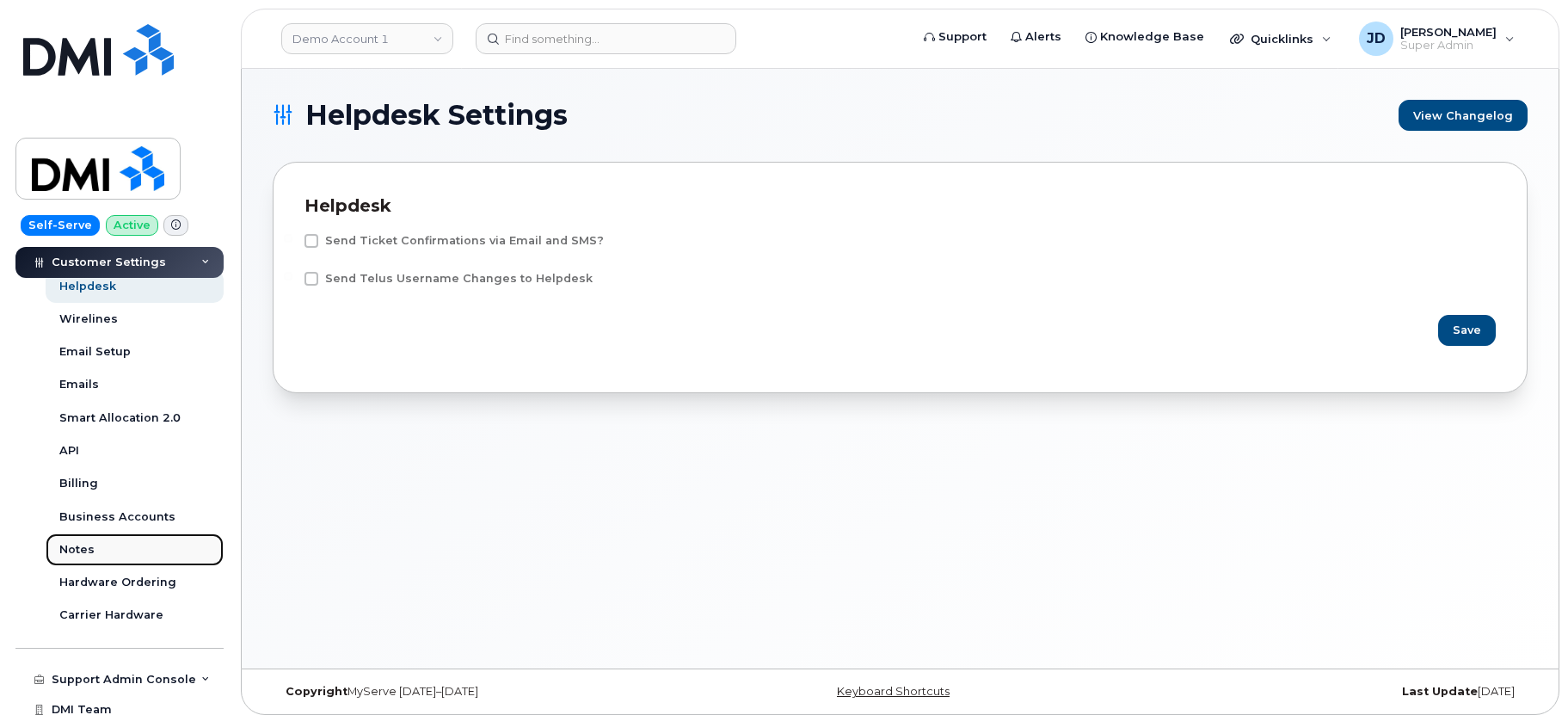
click at [114, 552] on link "Notes" at bounding box center [134, 549] width 178 height 33
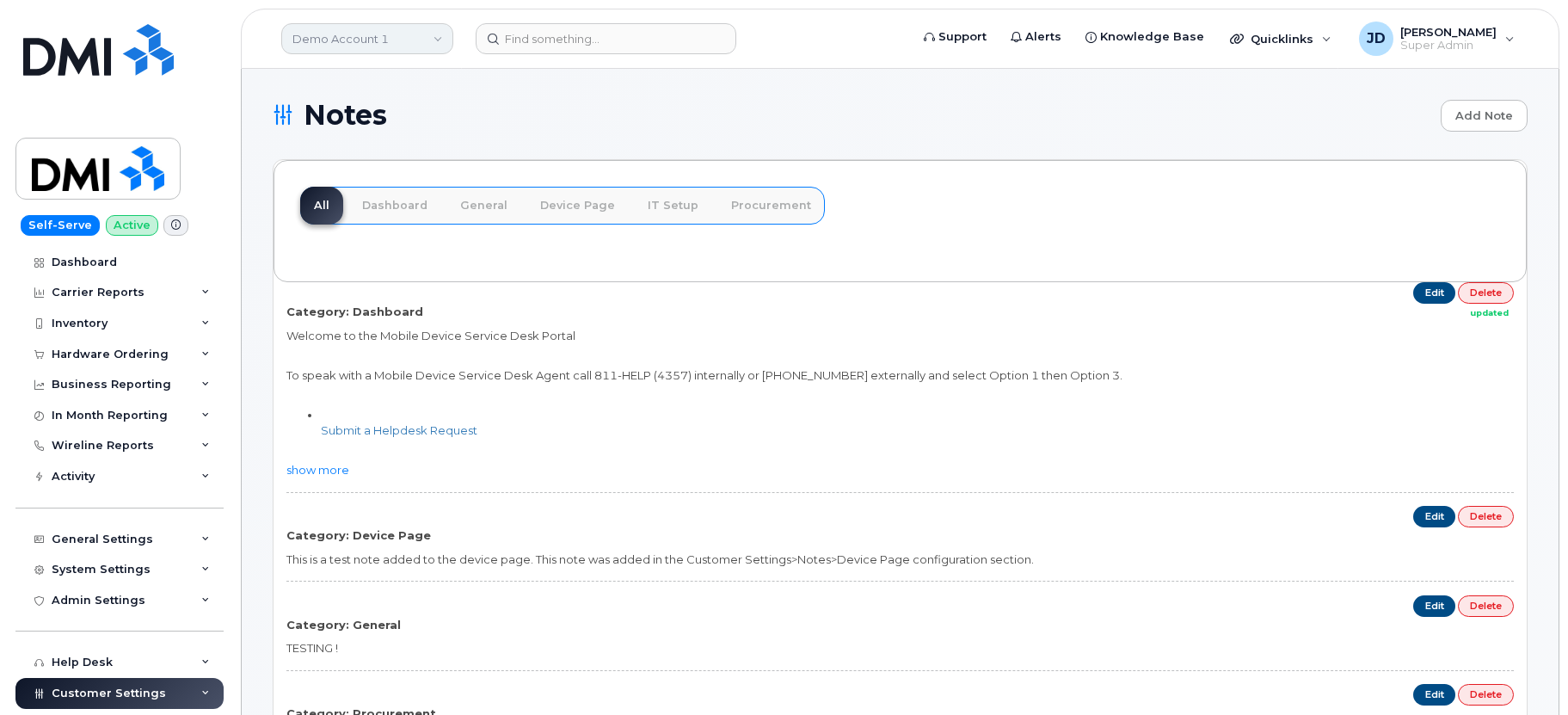
click at [389, 36] on link "Demo Account 1" at bounding box center [367, 38] width 172 height 31
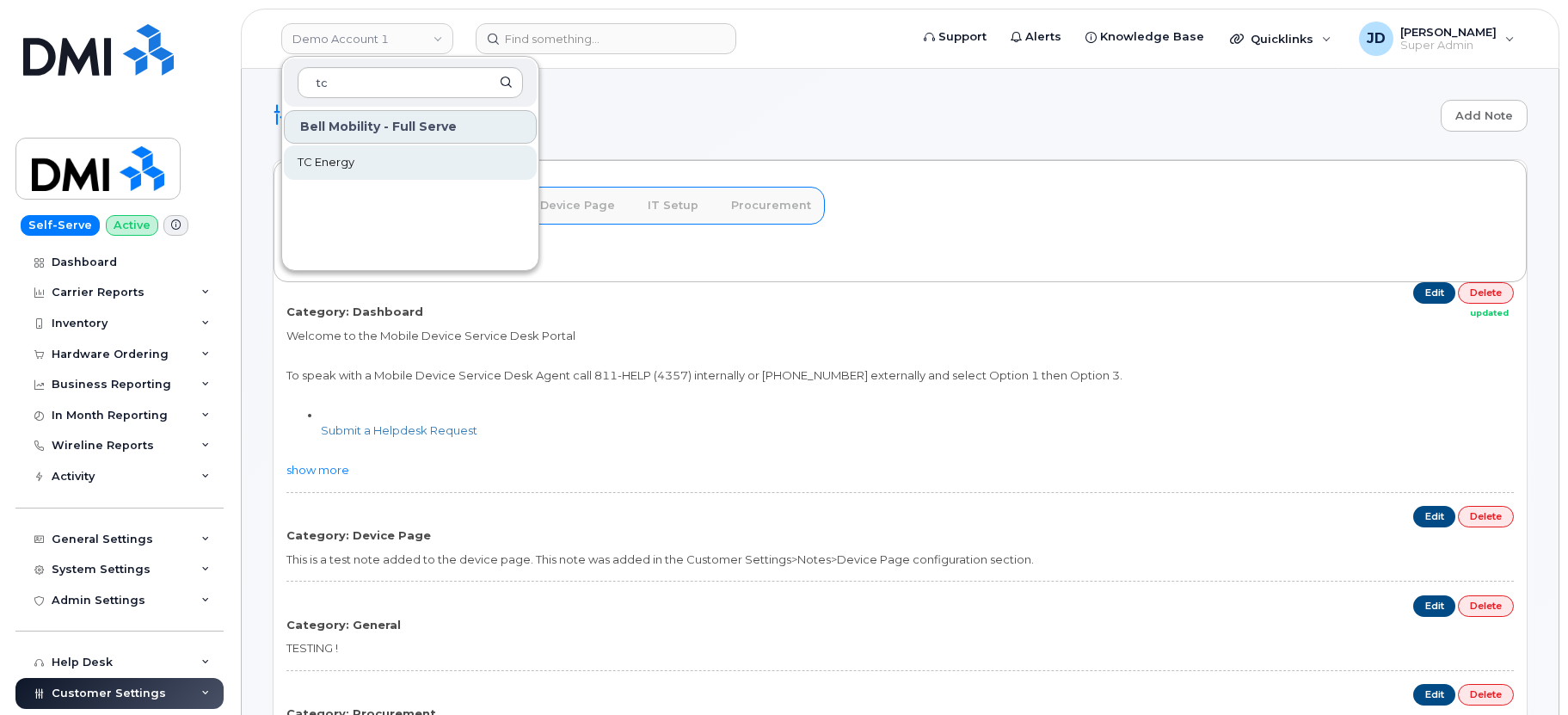
type input "tc"
click at [386, 168] on link "TC Energy" at bounding box center [410, 162] width 253 height 34
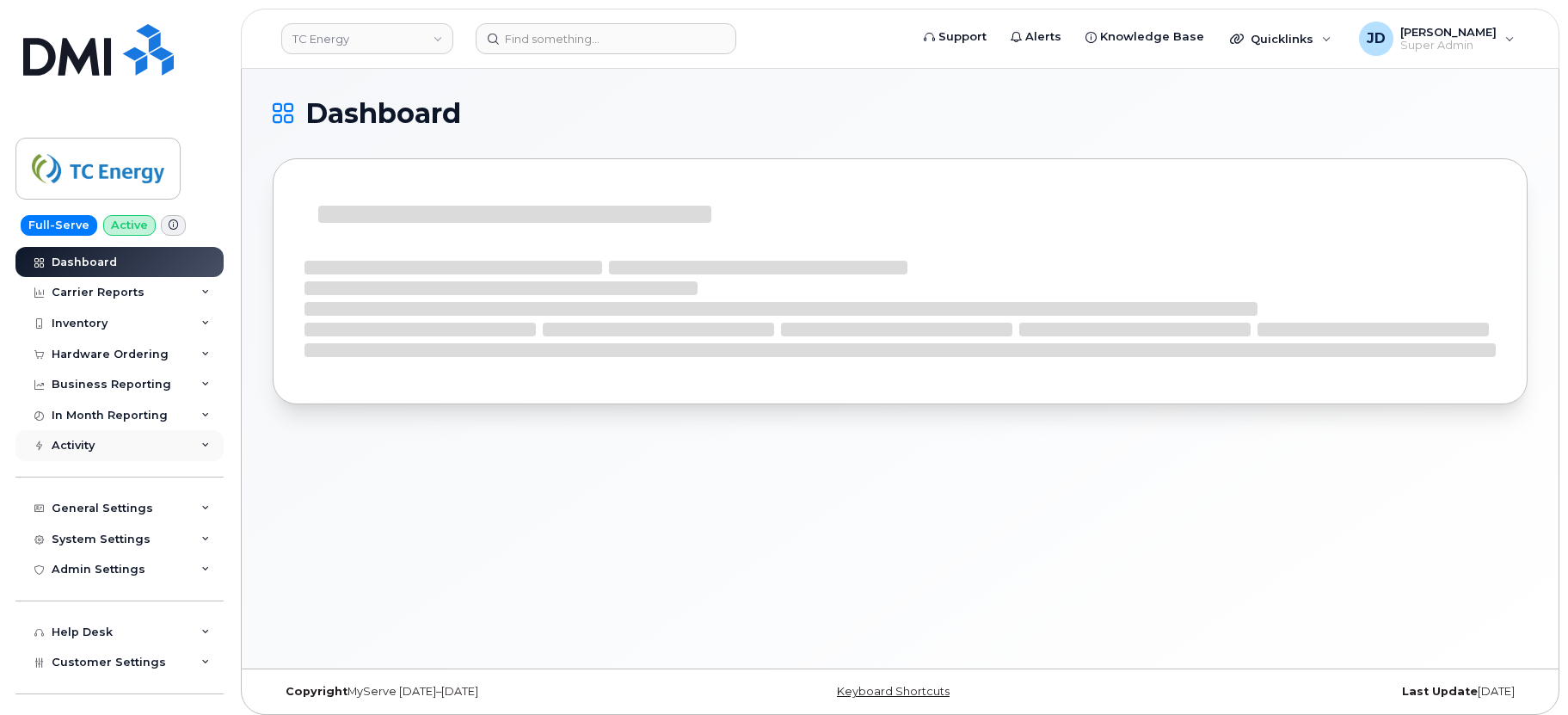
scroll to position [86, 0]
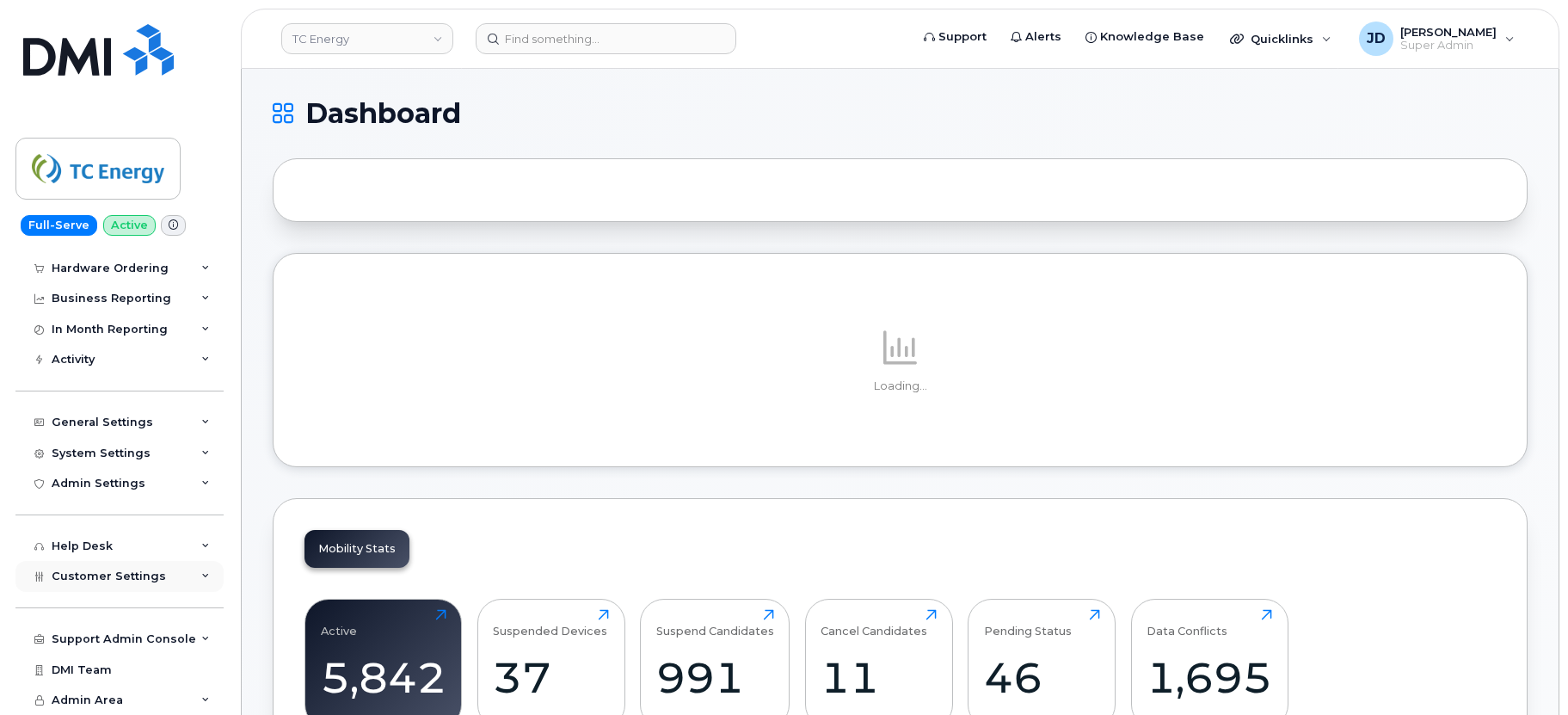
click at [125, 575] on span "Customer Settings" at bounding box center [109, 575] width 114 height 13
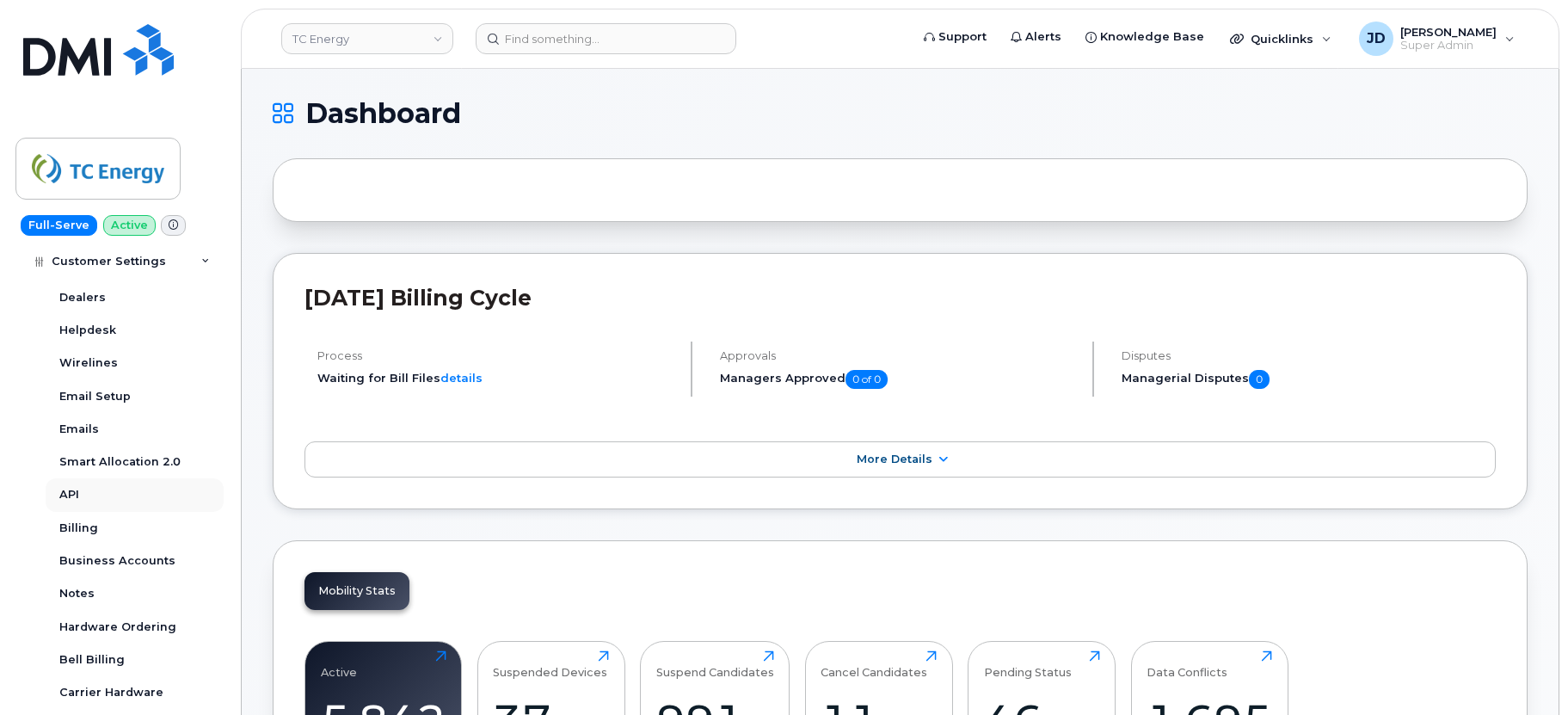
scroll to position [612, 0]
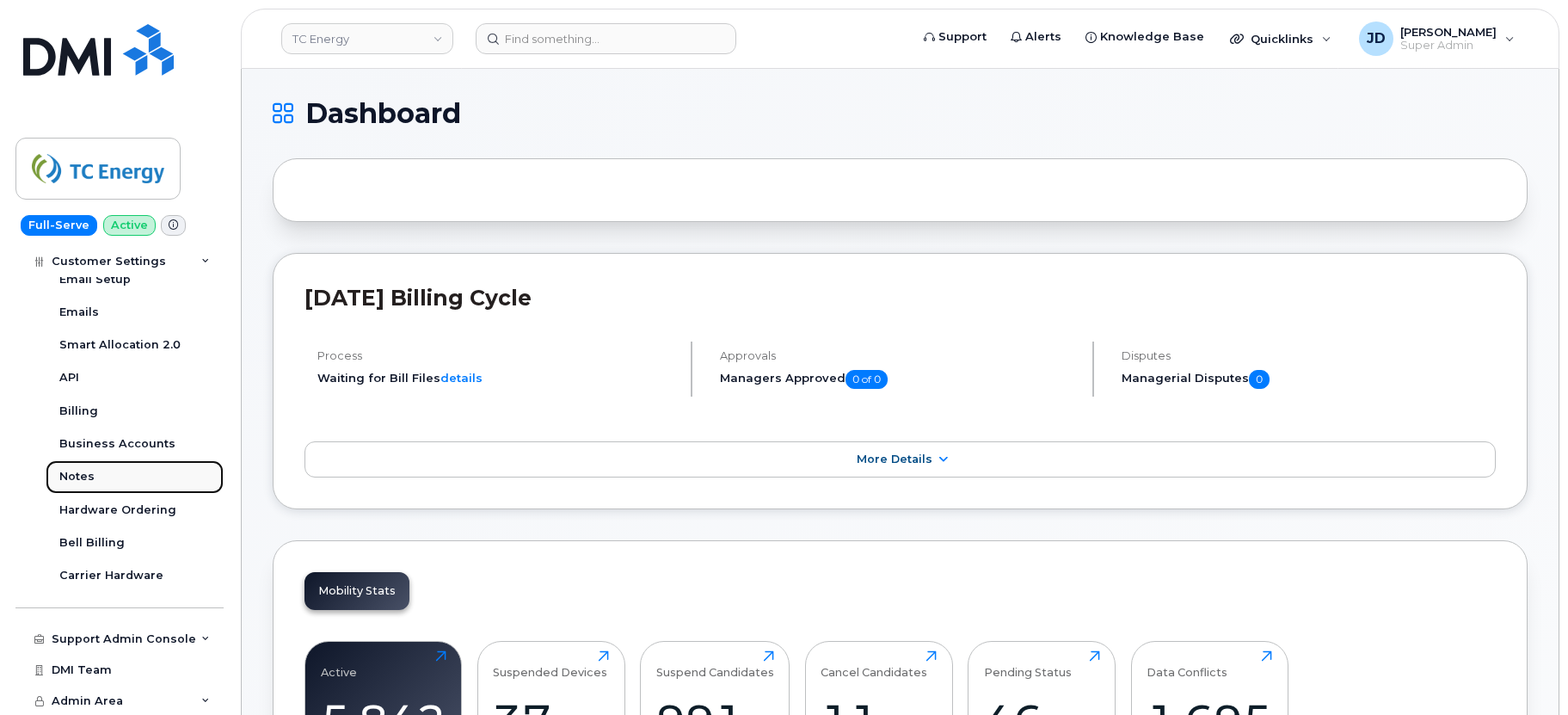
click at [101, 473] on link "Notes" at bounding box center [134, 476] width 178 height 33
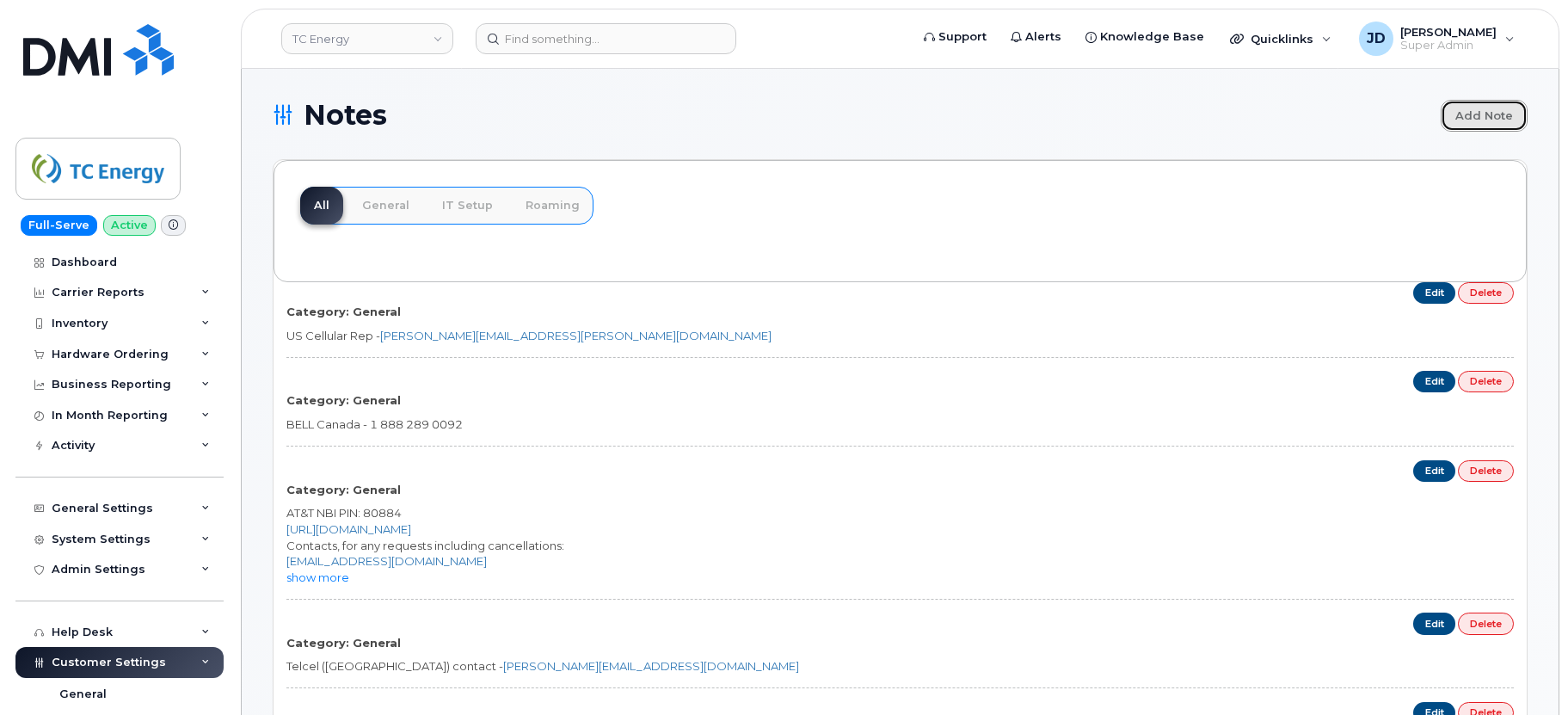
click at [1477, 114] on link "Add Note" at bounding box center [1483, 116] width 87 height 32
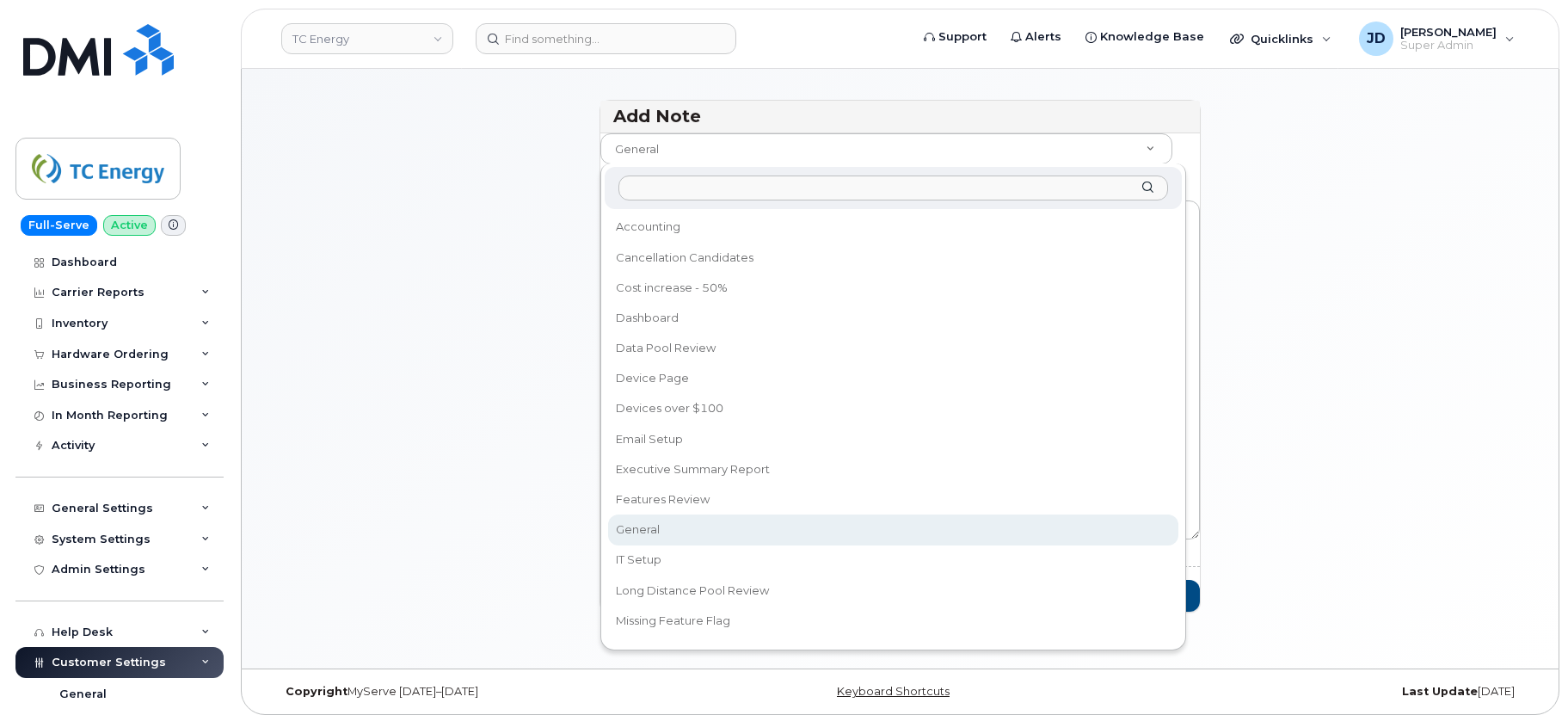
click at [723, 147] on body "TC Energy Support Alerts Knowledge Base Quicklinks Suspend / Cancel Device Chan…" at bounding box center [784, 362] width 1568 height 723
click at [424, 225] on body "TC Energy Support Alerts Knowledge Base Quicklinks Suspend / Cancel Device Chan…" at bounding box center [784, 362] width 1568 height 723
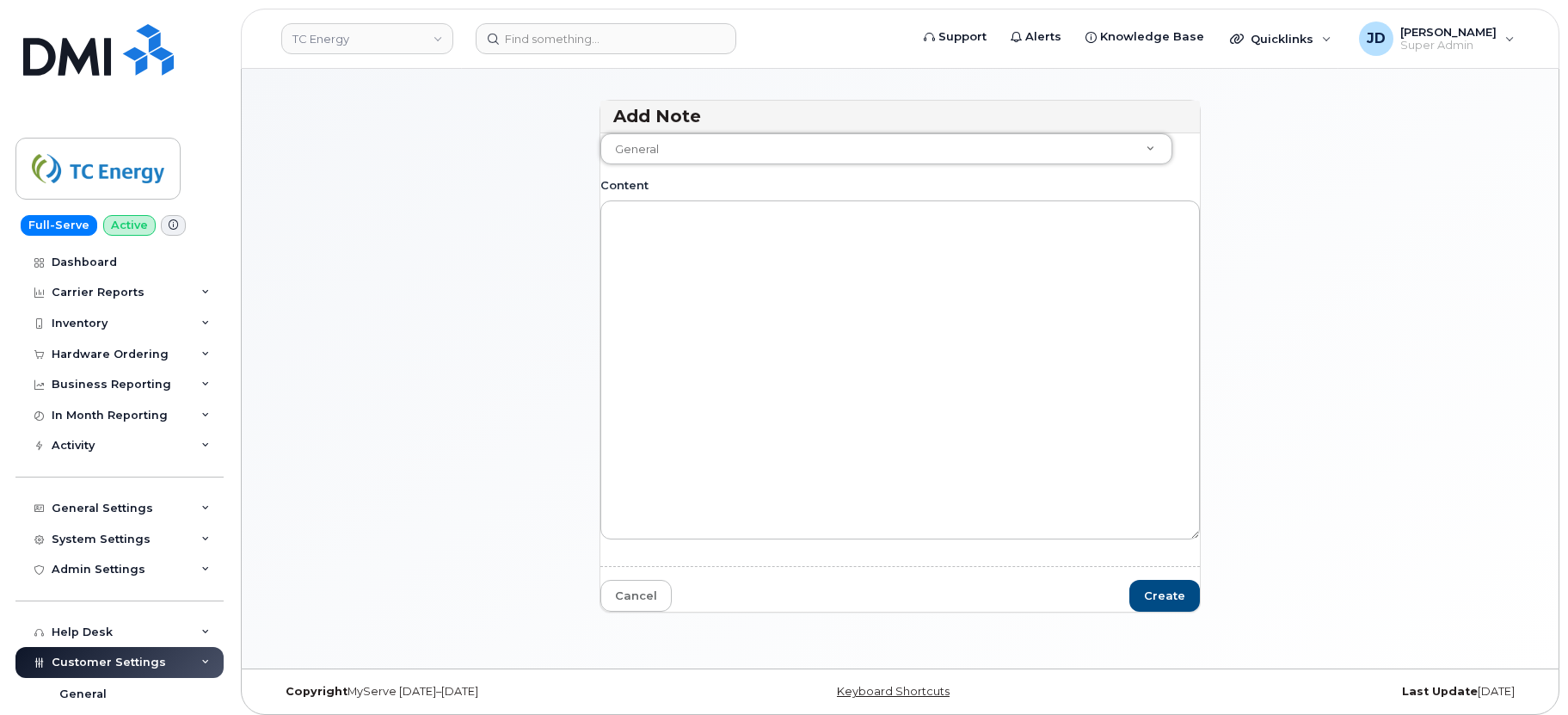
click at [680, 165] on fieldset "Customer General Accounting Cancellation Candidates Cost increase - 50% Dashboa…" at bounding box center [900, 343] width 600 height 419
click at [684, 148] on body "TC Energy Support Alerts Knowledge Base Quicklinks Suspend / Cancel Device Chan…" at bounding box center [784, 362] width 1568 height 723
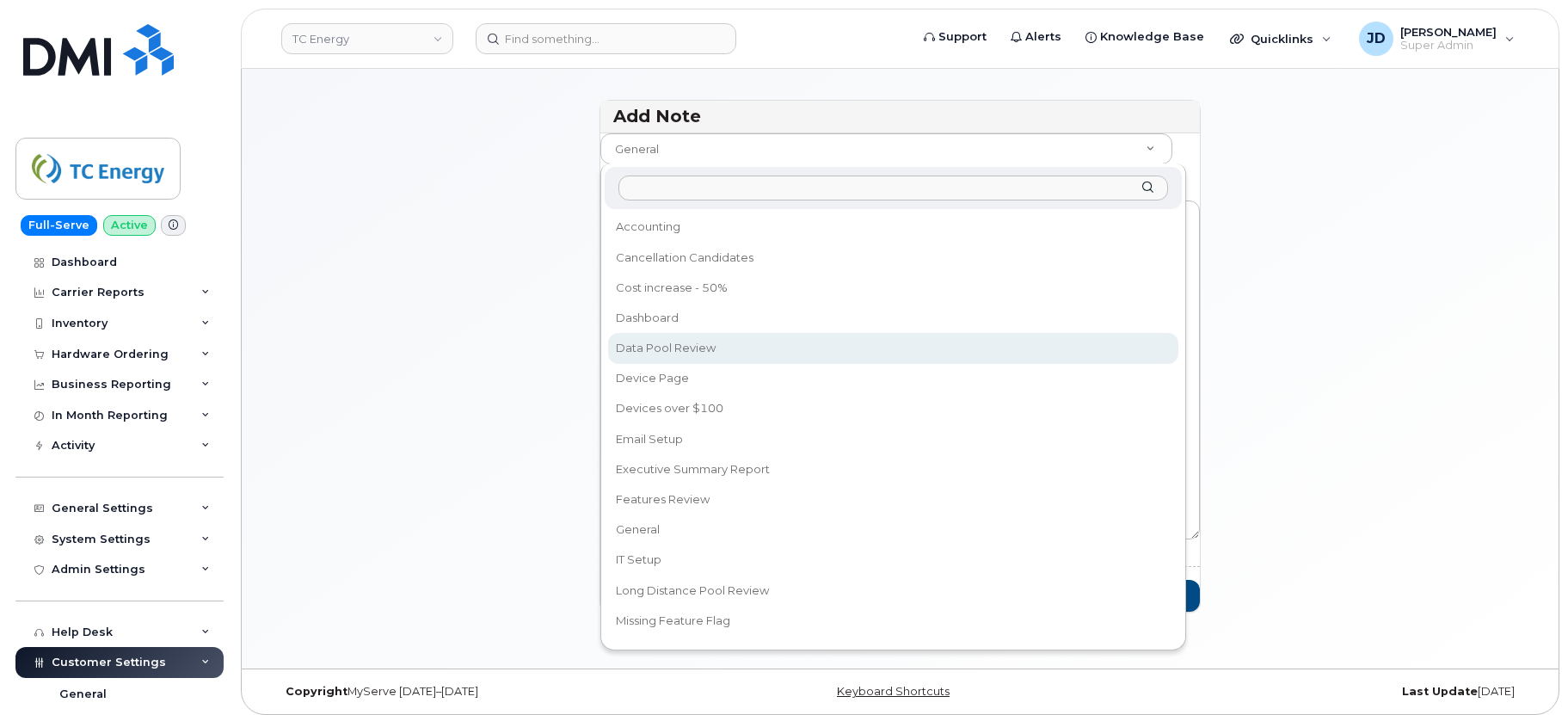
scroll to position [145, 0]
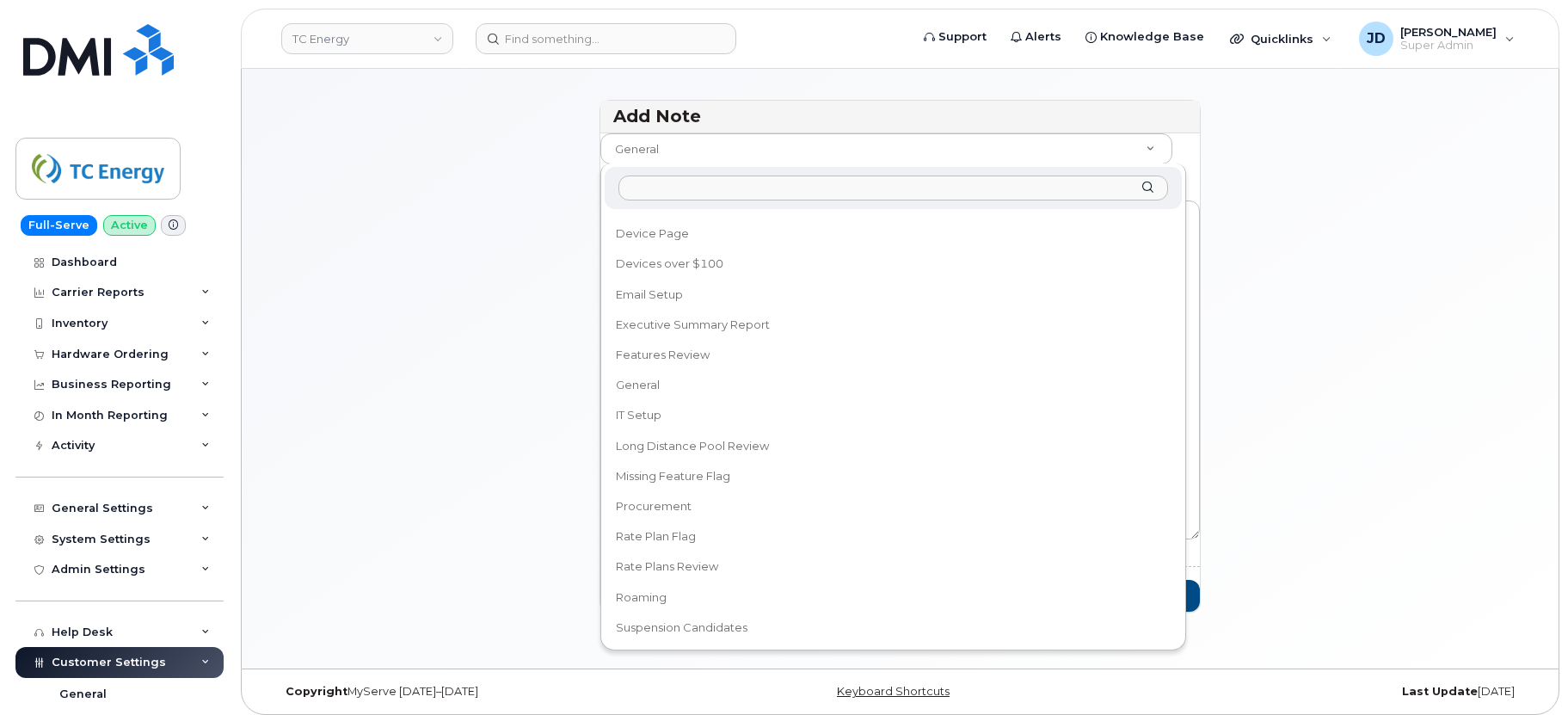
click at [515, 390] on body "TC Energy Support Alerts Knowledge Base Quicklinks Suspend / Cancel Device Chan…" at bounding box center [784, 362] width 1568 height 723
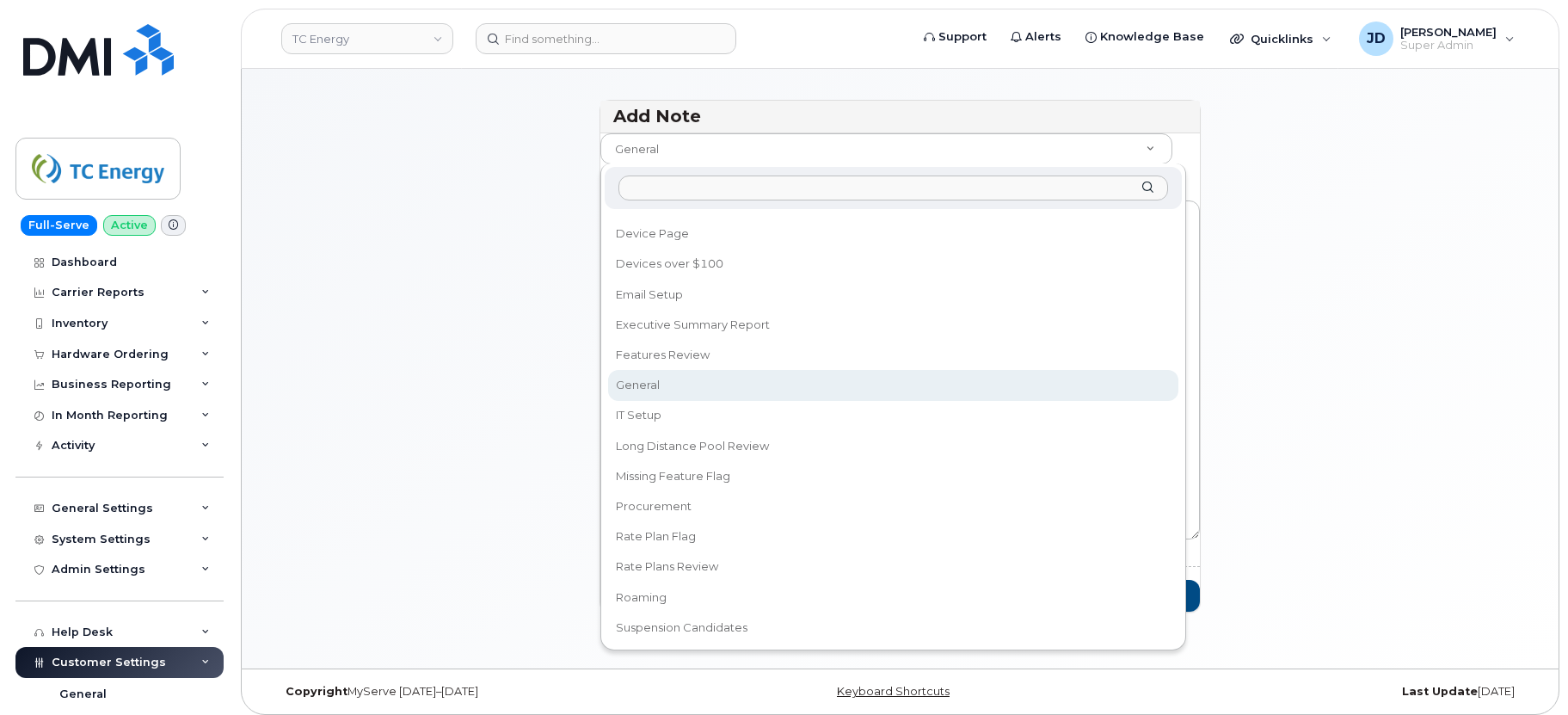
click at [767, 140] on body "TC Energy Support Alerts Knowledge Base Quicklinks Suspend / Cancel Device Chan…" at bounding box center [784, 362] width 1568 height 723
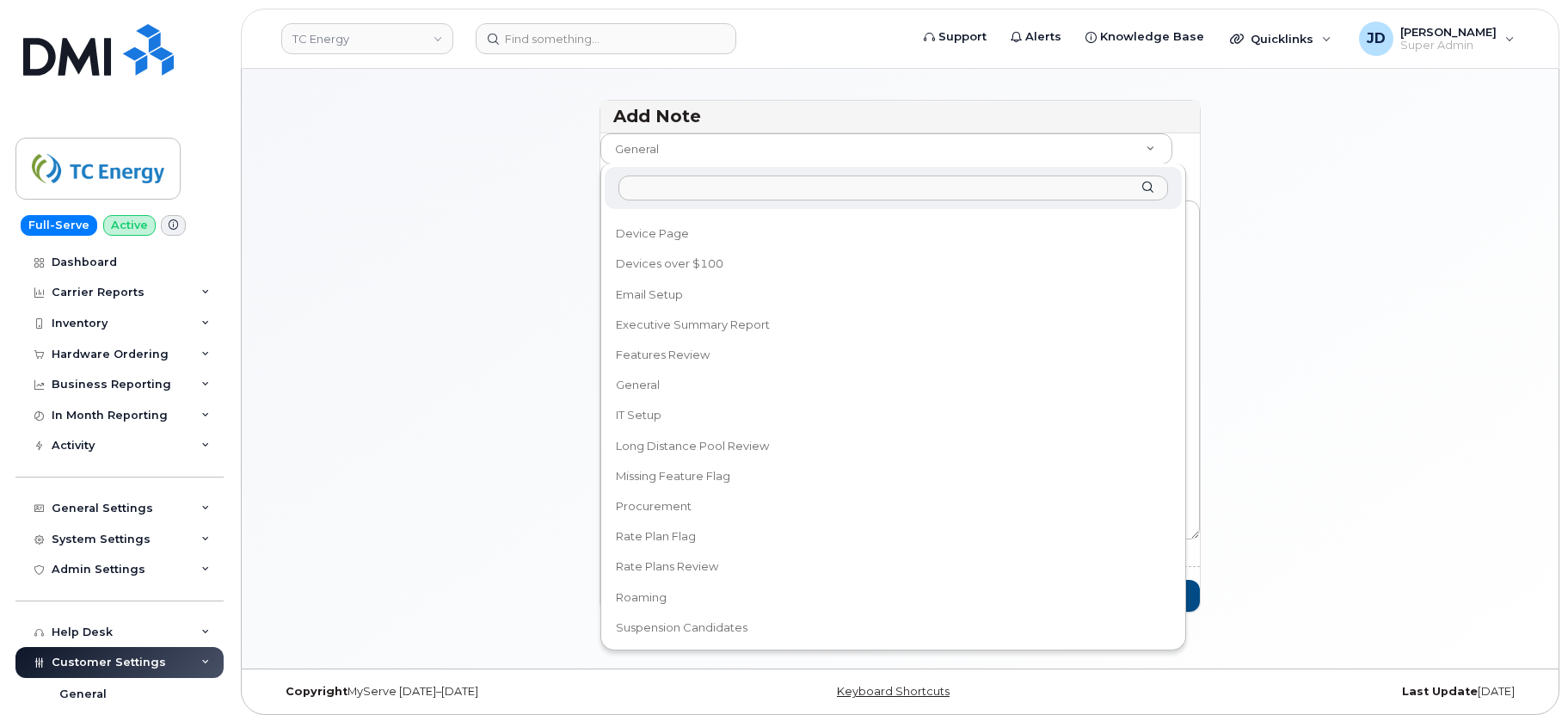
click at [484, 274] on body "TC Energy Support Alerts Knowledge Base Quicklinks Suspend / Cancel Device Chan…" at bounding box center [784, 362] width 1568 height 723
